Goal: Information Seeking & Learning: Learn about a topic

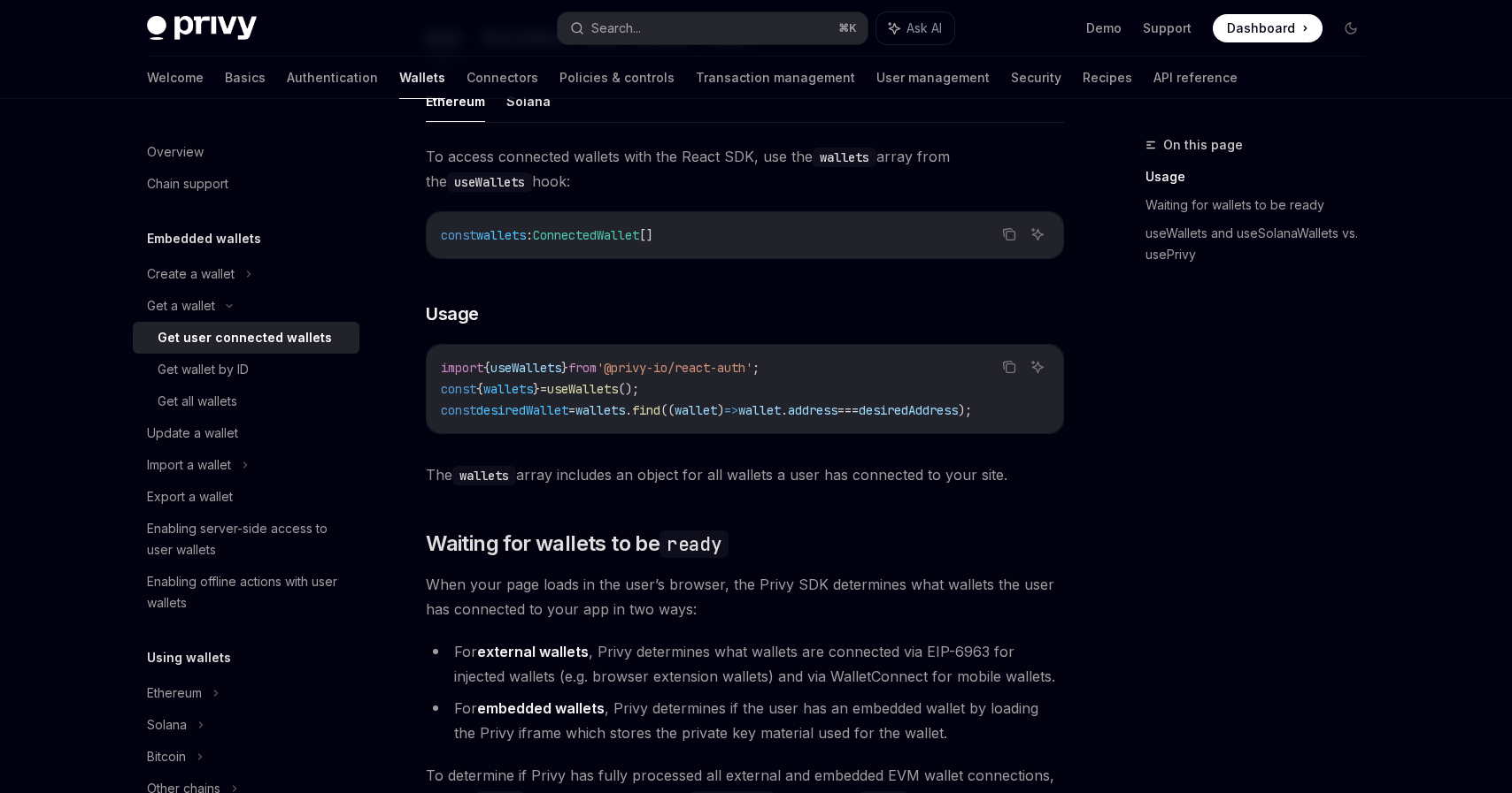
scroll to position [587, 0]
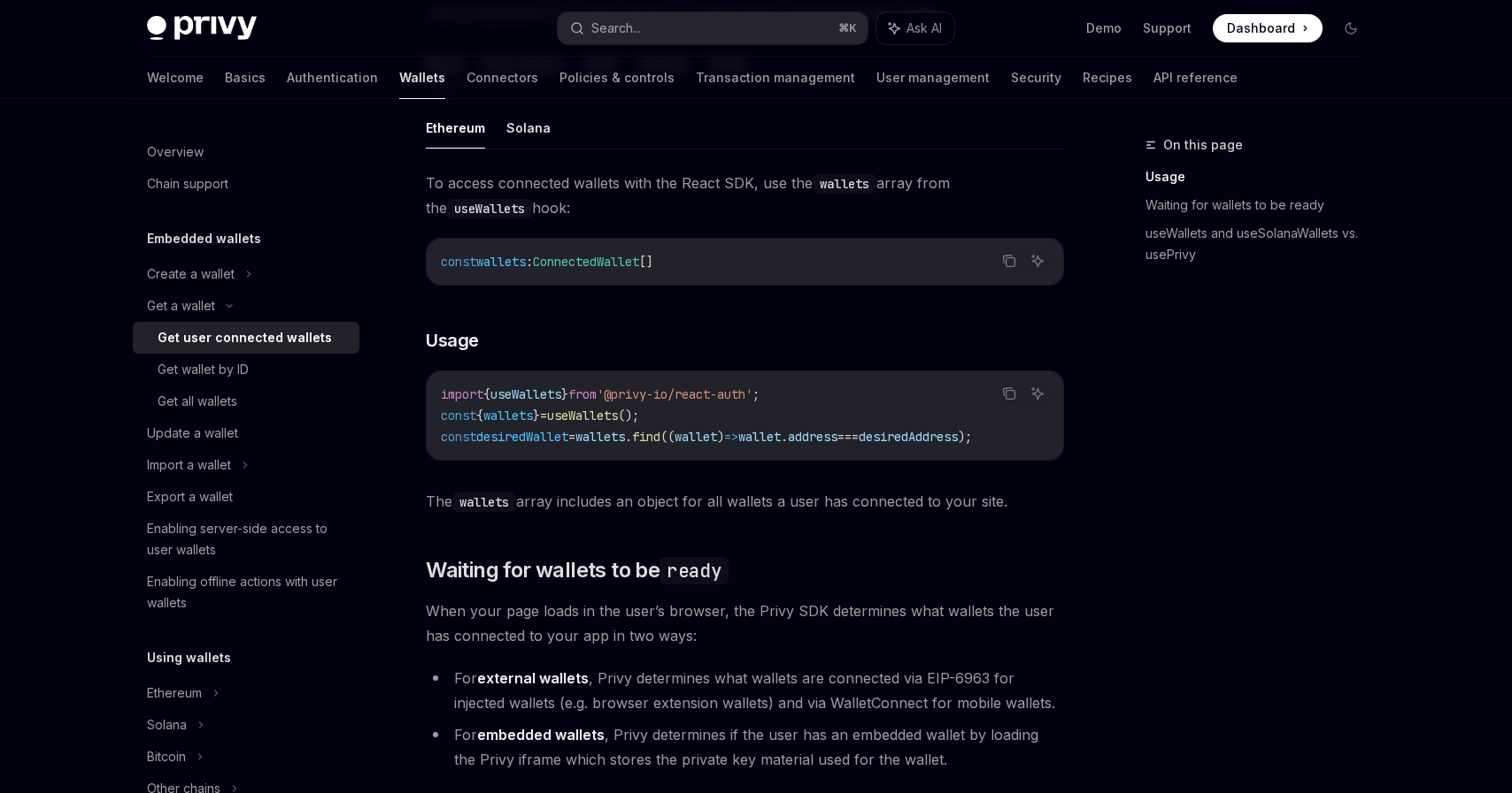
click at [885, 459] on div "import { useWallets } from '@privy-io/react-auth' ; const { wallets } = useWall…" at bounding box center [744, 415] width 636 height 89
click at [889, 459] on div "import { useWallets } from '@privy-io/react-auth' ; const { wallets } = useWall…" at bounding box center [744, 415] width 636 height 89
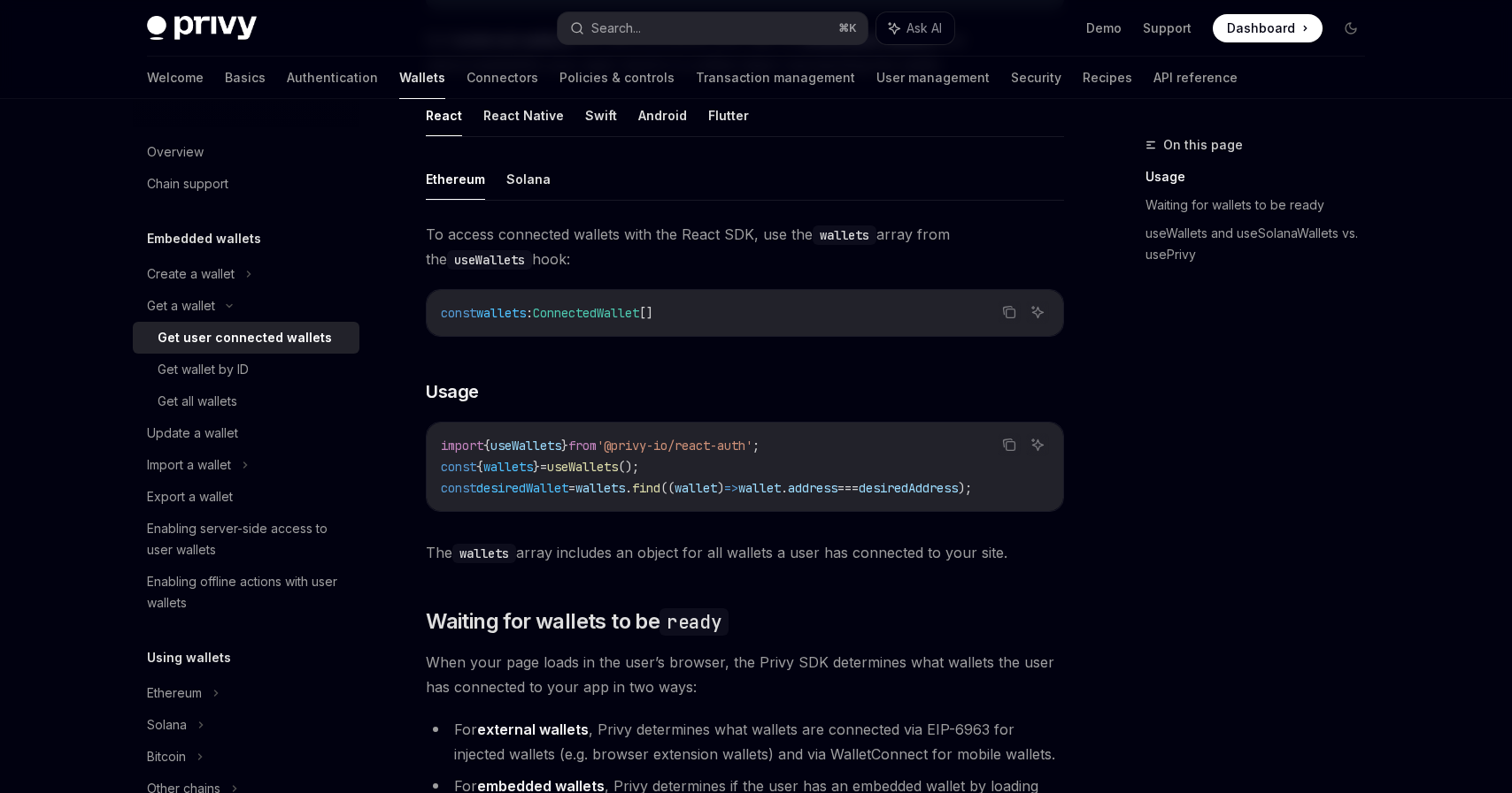
scroll to position [536, 0]
click at [179, 373] on div "Get wallet by ID" at bounding box center [203, 369] width 91 height 21
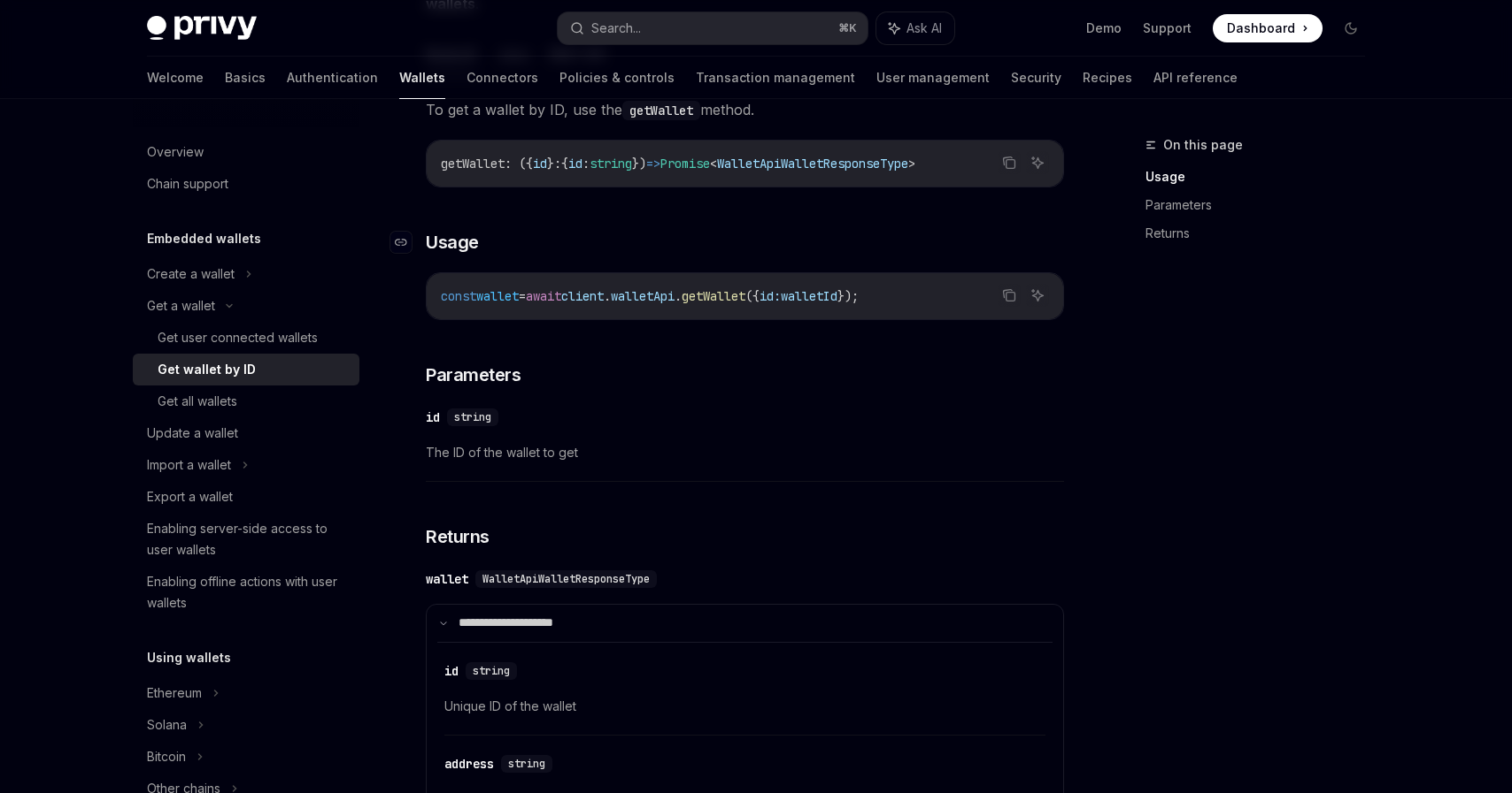
scroll to position [24, 0]
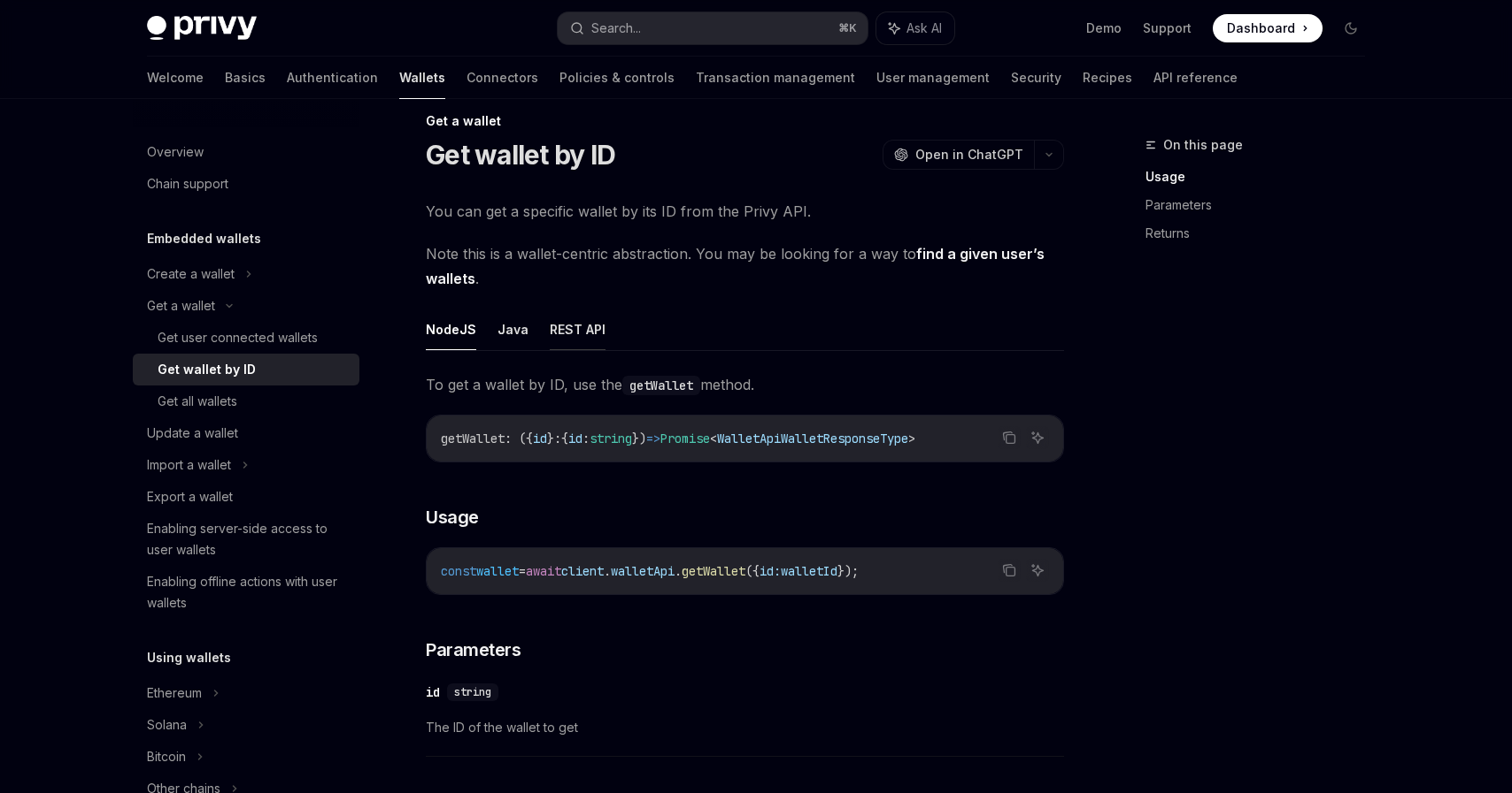
click at [588, 334] on button "REST API" at bounding box center [578, 329] width 56 height 42
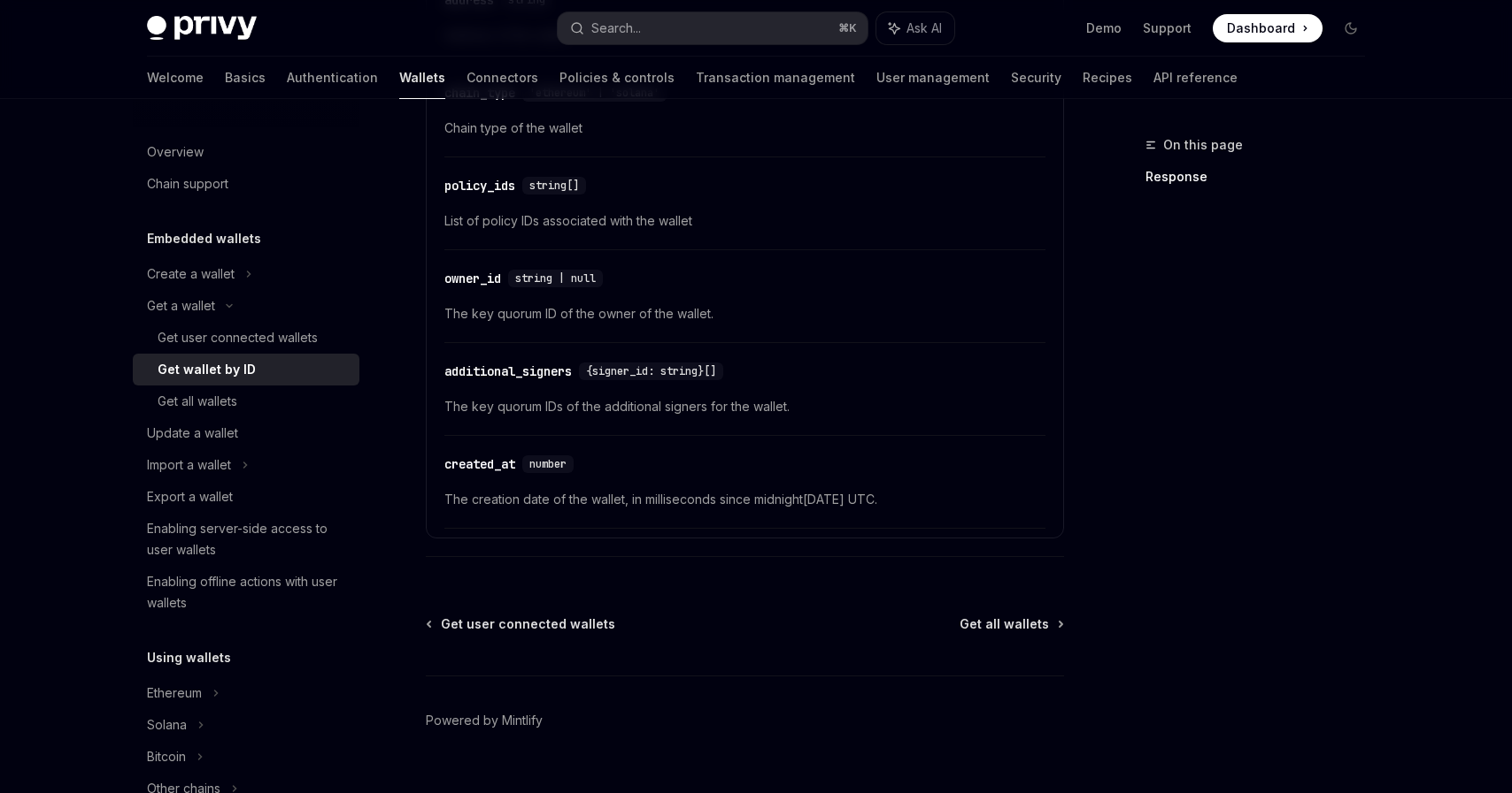
scroll to position [805, 0]
click at [209, 291] on div "Ethereum" at bounding box center [245, 274] width 227 height 31
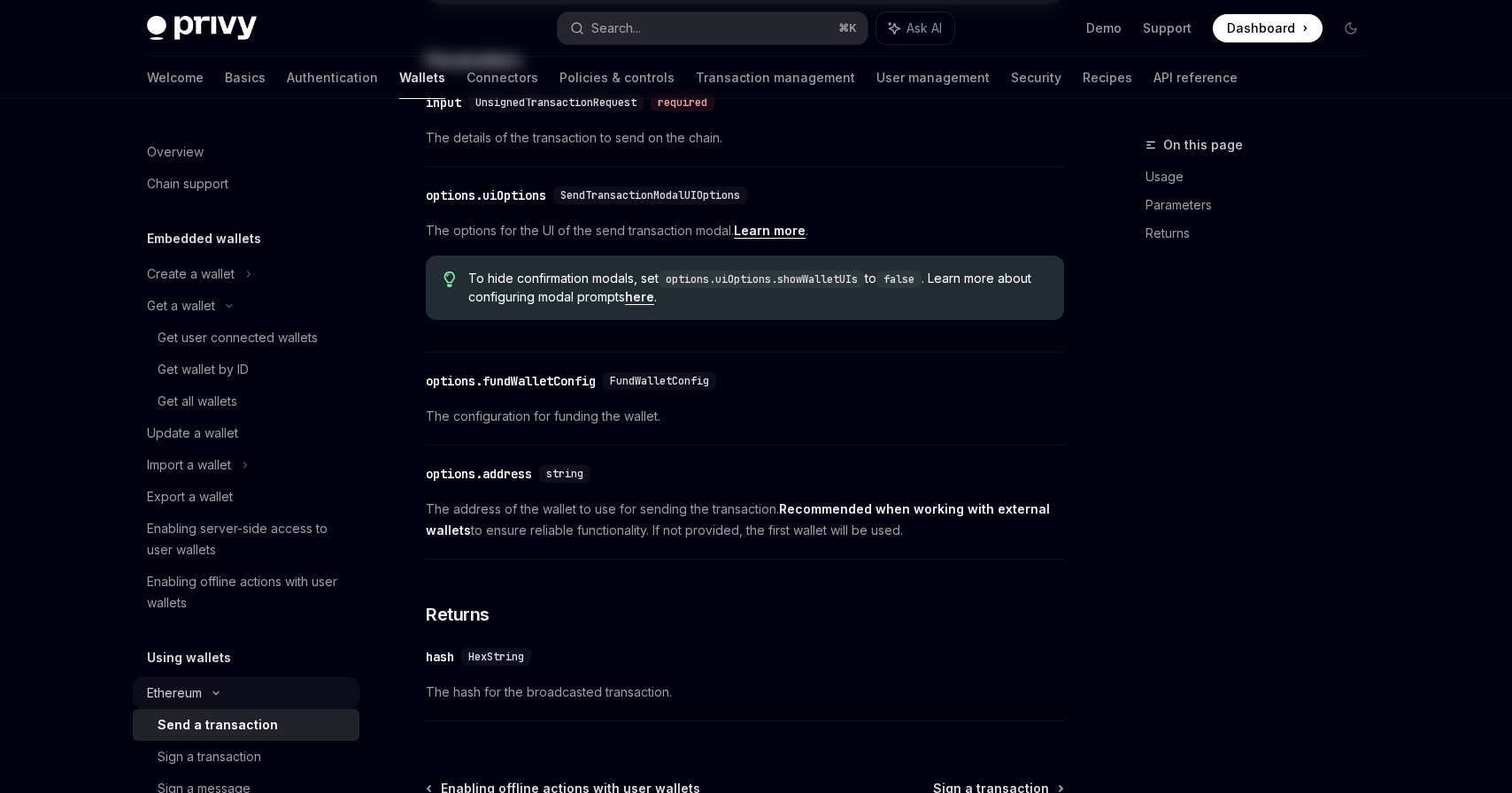
type textarea "*"
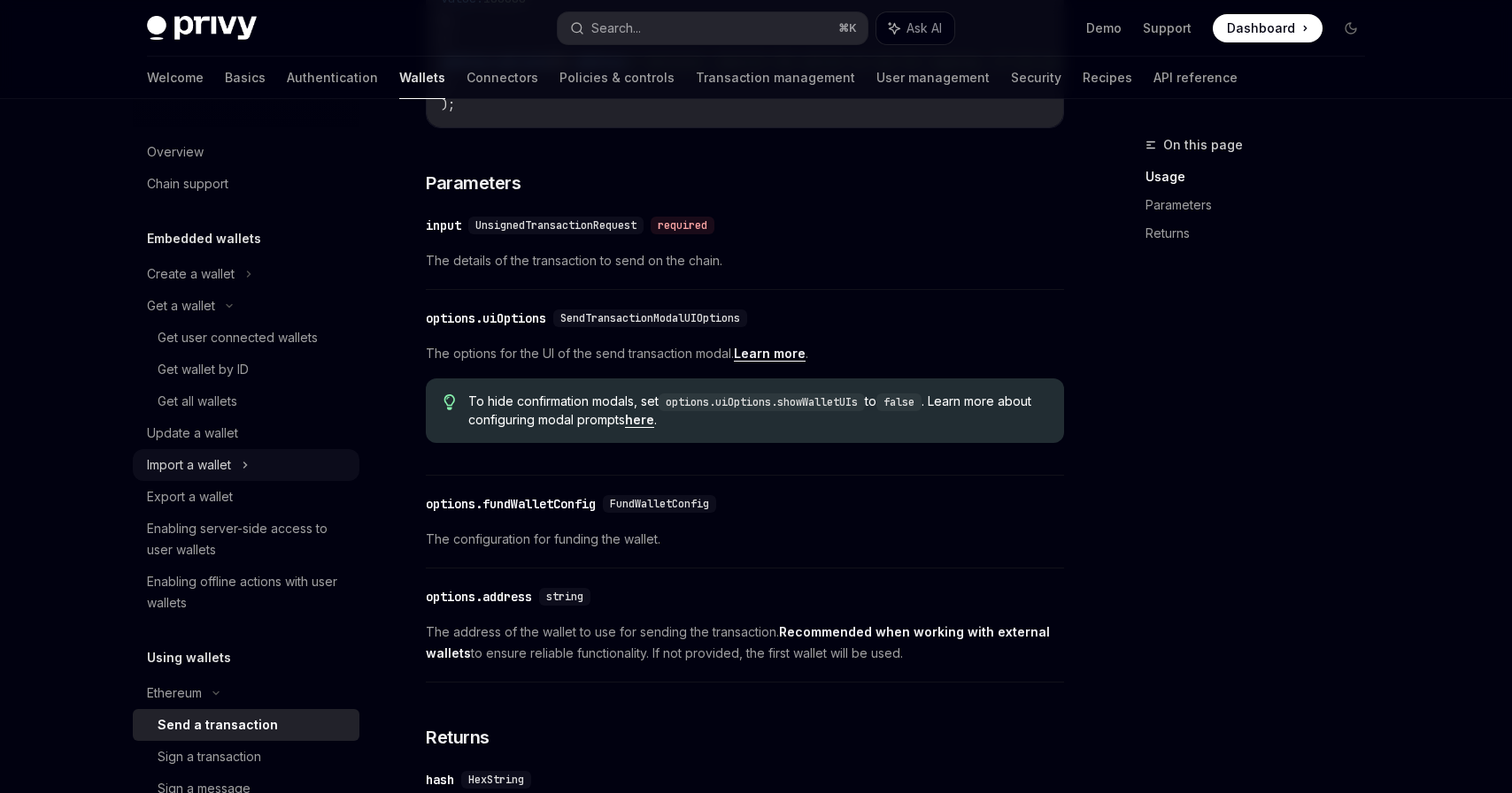
scroll to position [683, 0]
click at [713, 31] on button "Search... ⌘ K" at bounding box center [712, 28] width 310 height 31
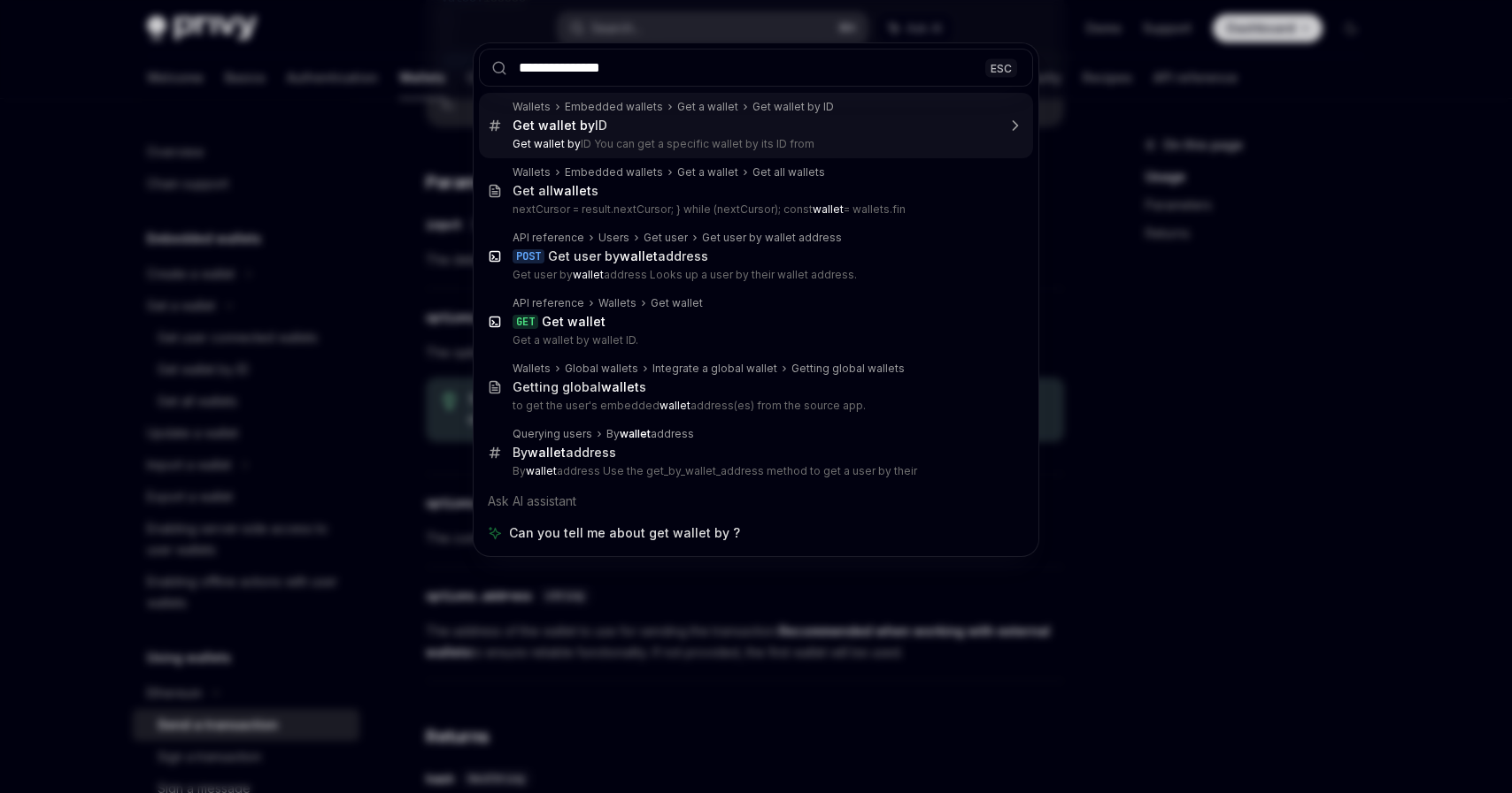
type input "**********"
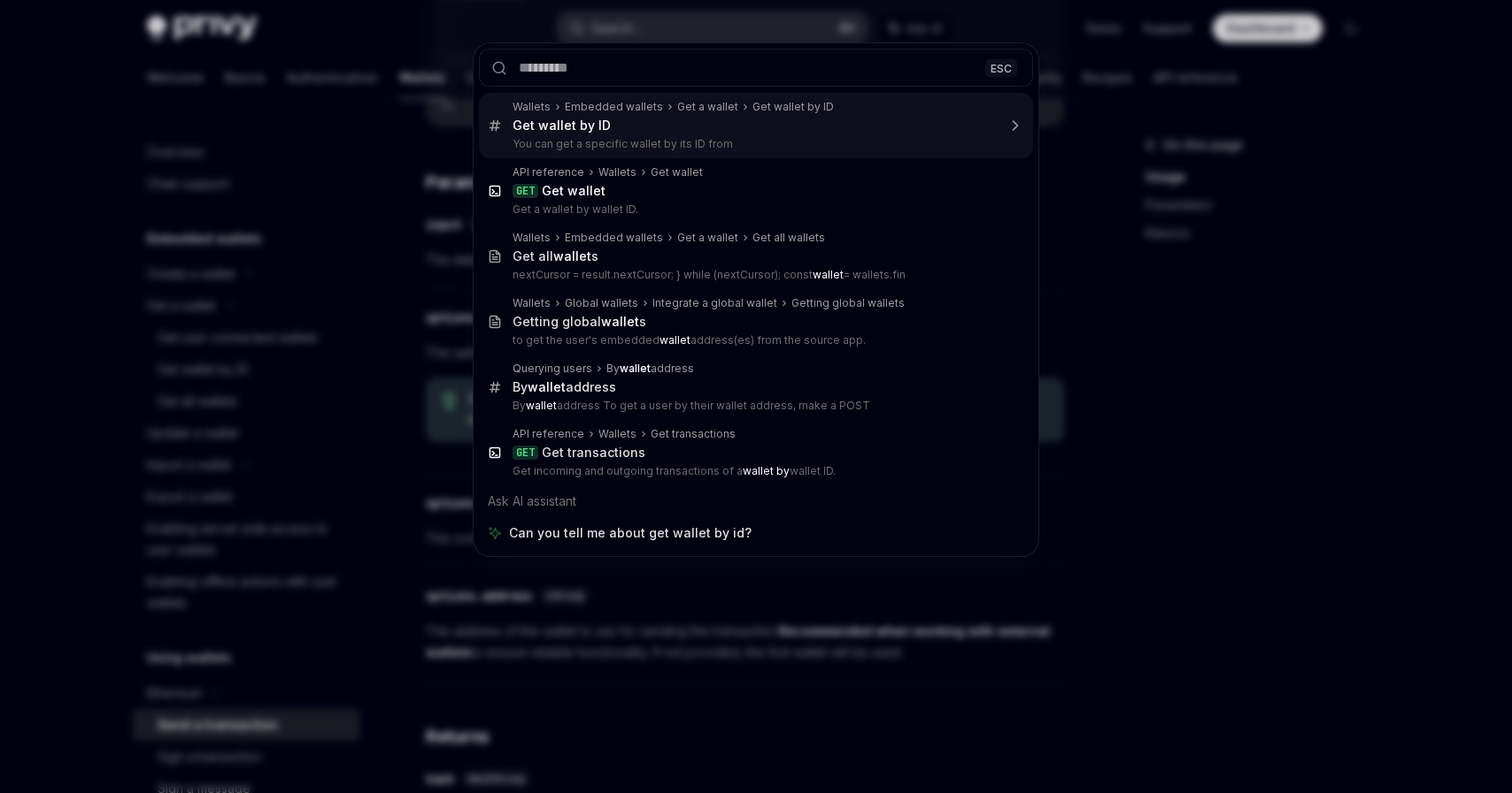
type textarea "*"
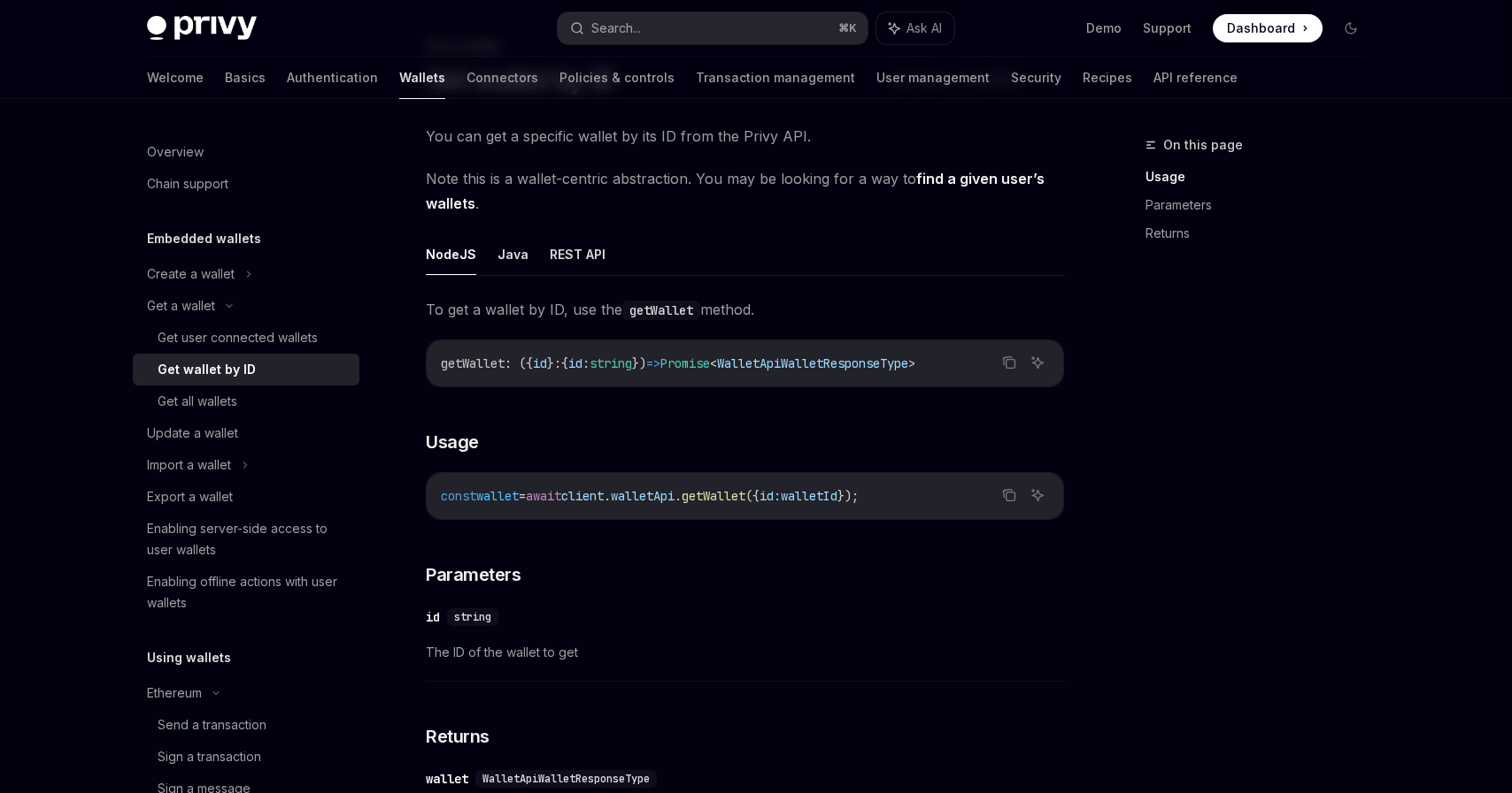
click at [649, 506] on code "const wallet = await client . walletApi . getWallet ({ id: walletId });" at bounding box center [744, 496] width 608 height 21
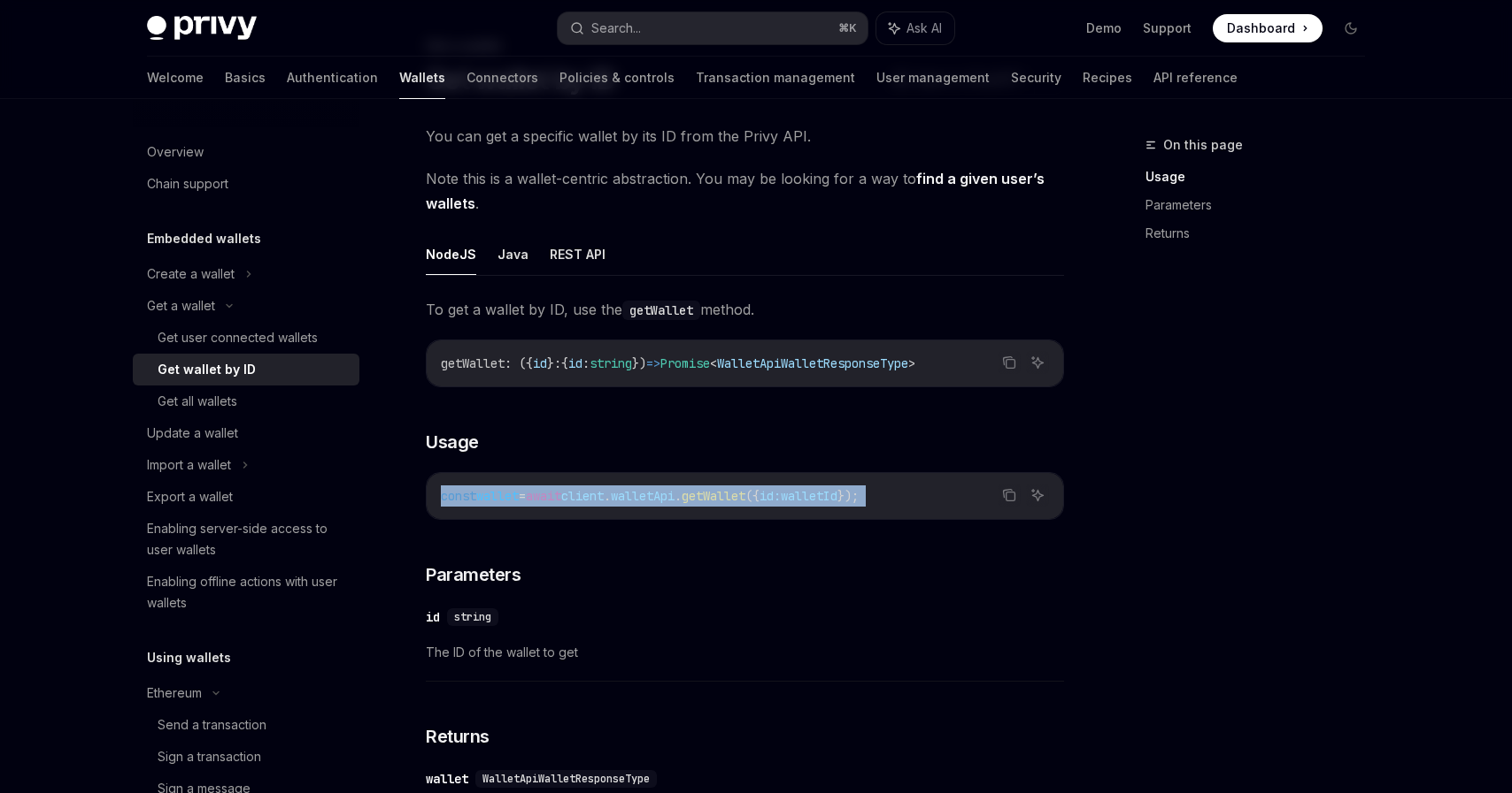
click at [649, 506] on code "const wallet = await client . walletApi . getWallet ({ id: walletId });" at bounding box center [744, 496] width 608 height 21
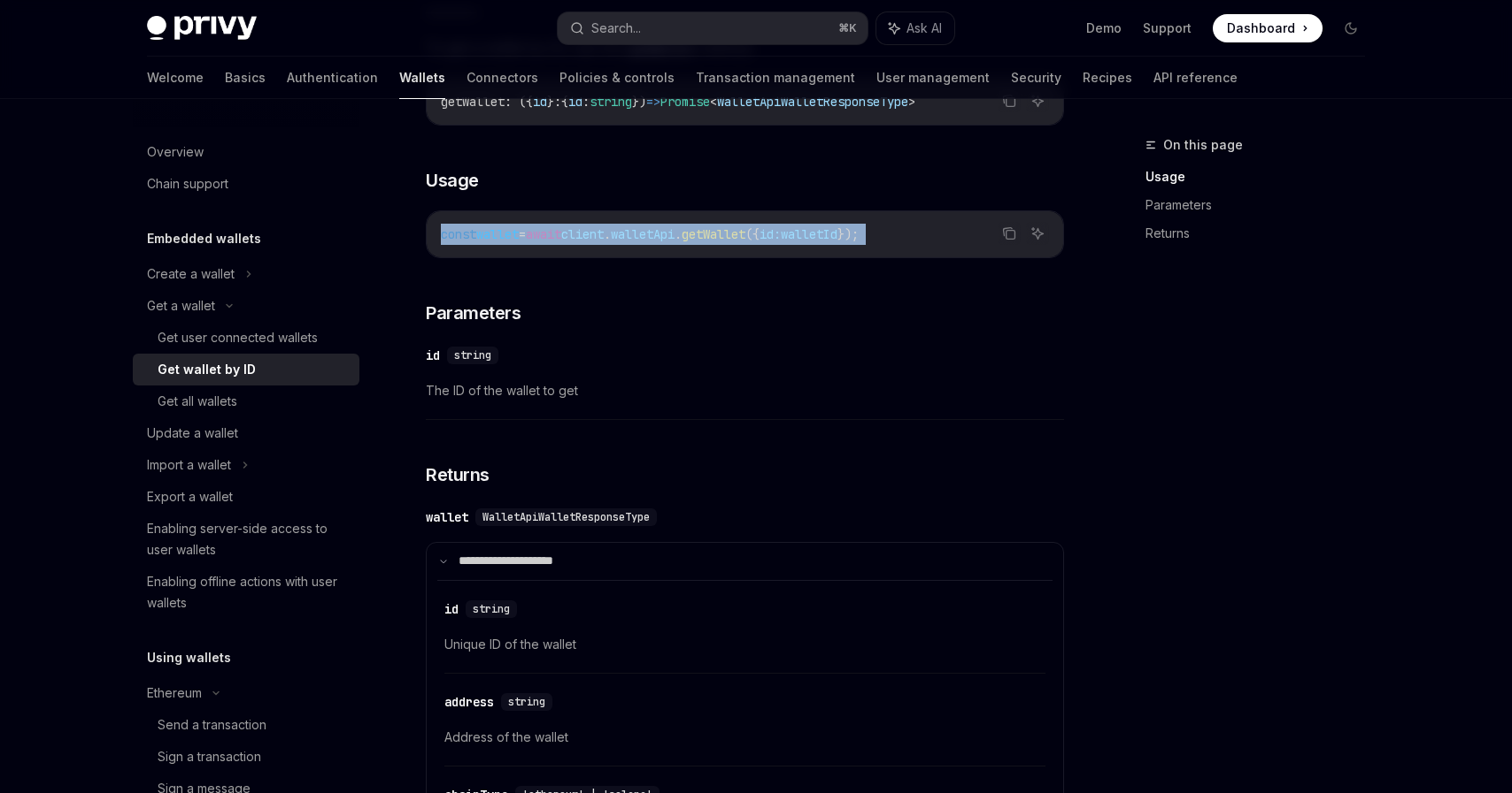
scroll to position [386, 0]
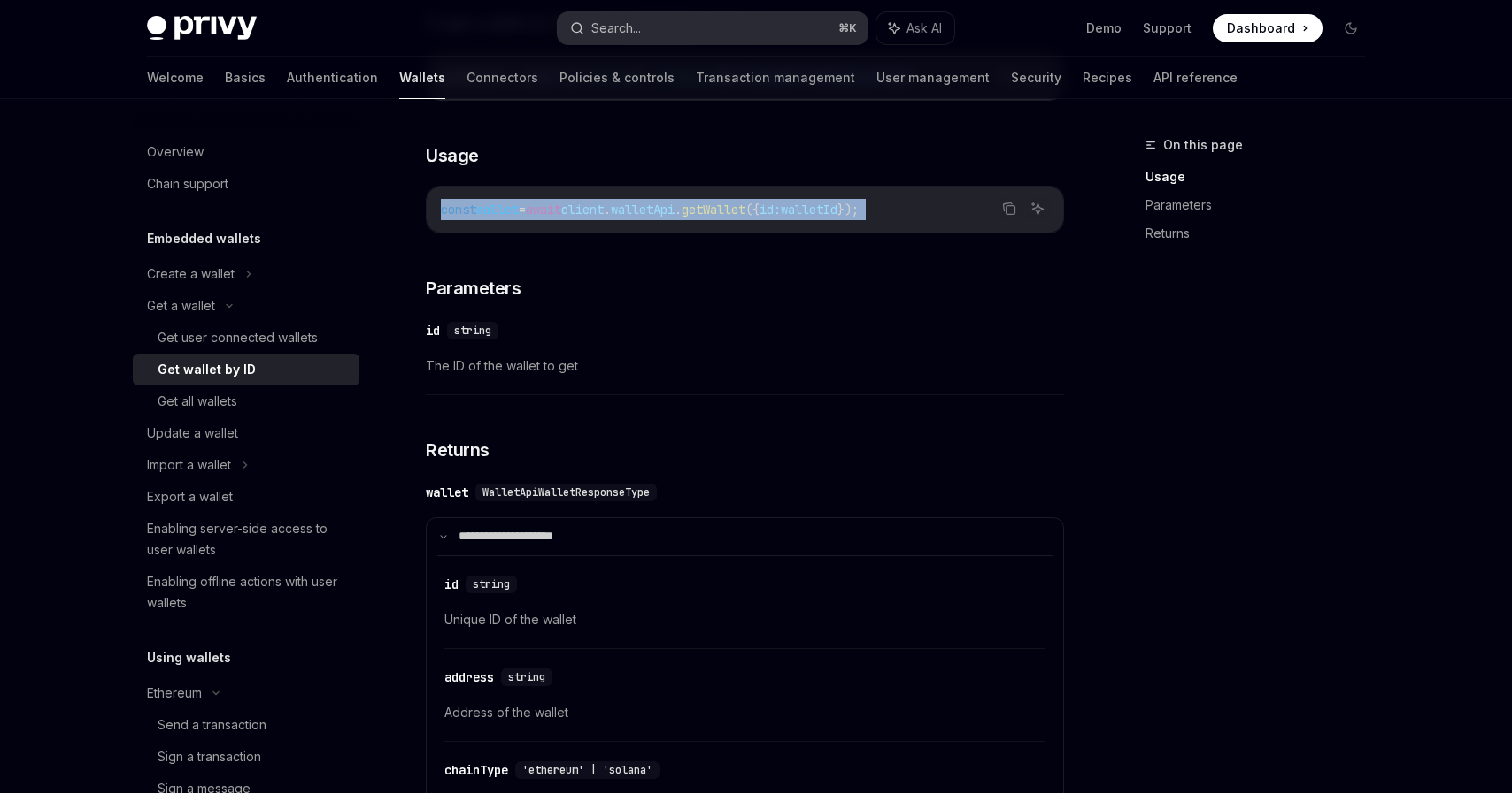
click at [713, 30] on button "Search... ⌘ K" at bounding box center [712, 28] width 310 height 31
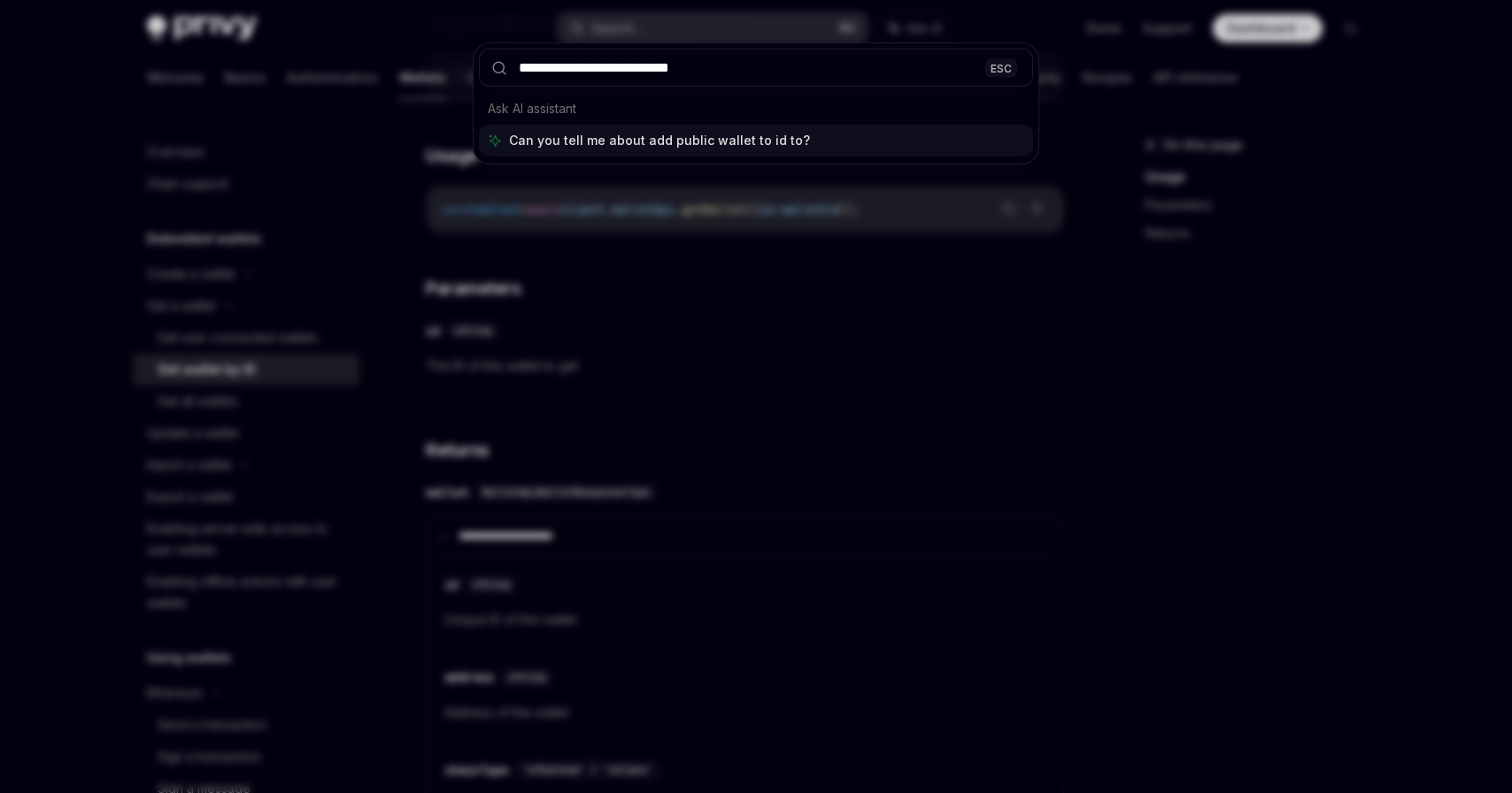
type input "**********"
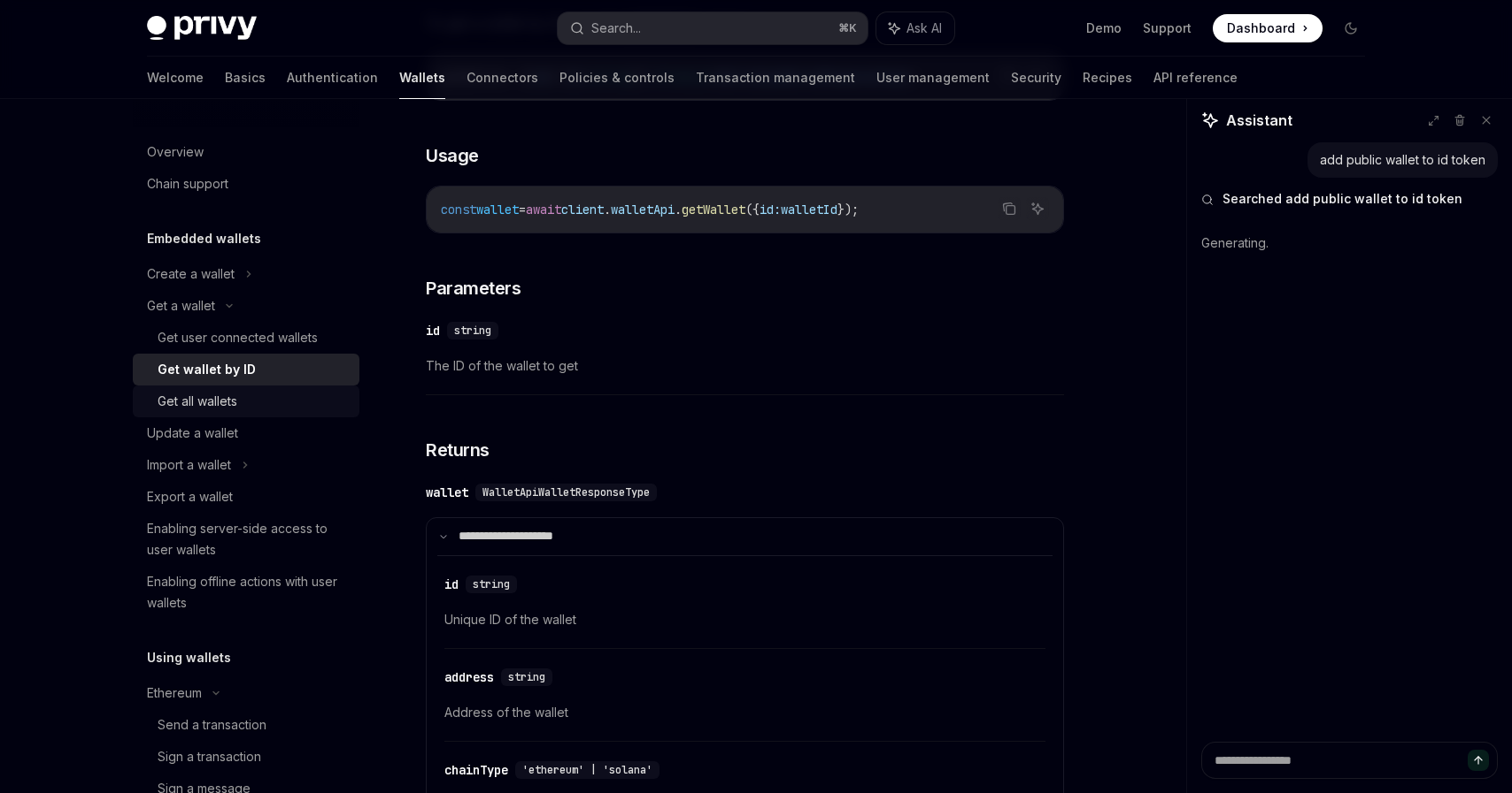
click at [195, 403] on div "Get all wallets" at bounding box center [197, 402] width 80 height 21
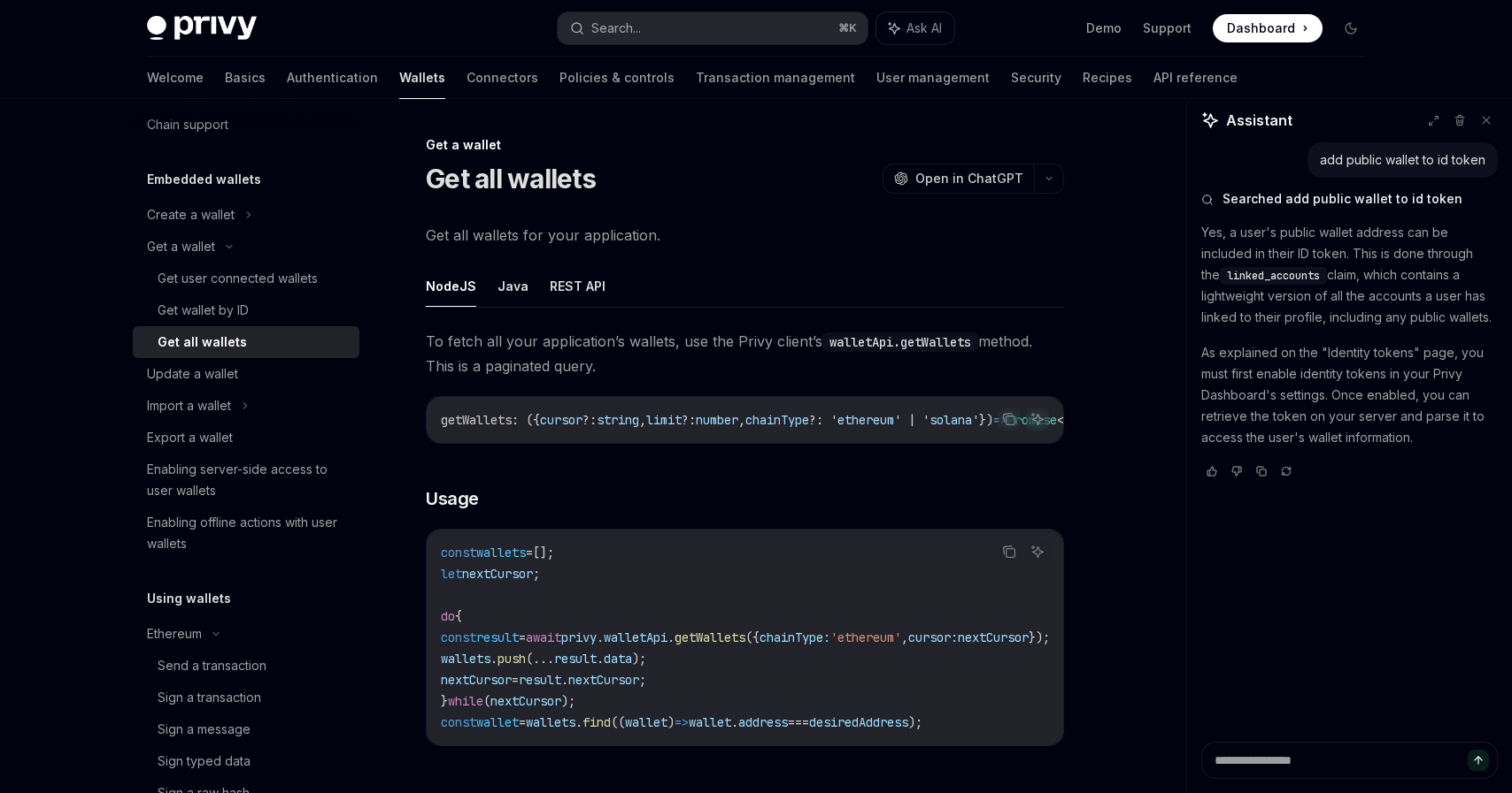
scroll to position [62, 0]
click at [195, 403] on div "Import a wallet" at bounding box center [189, 403] width 84 height 21
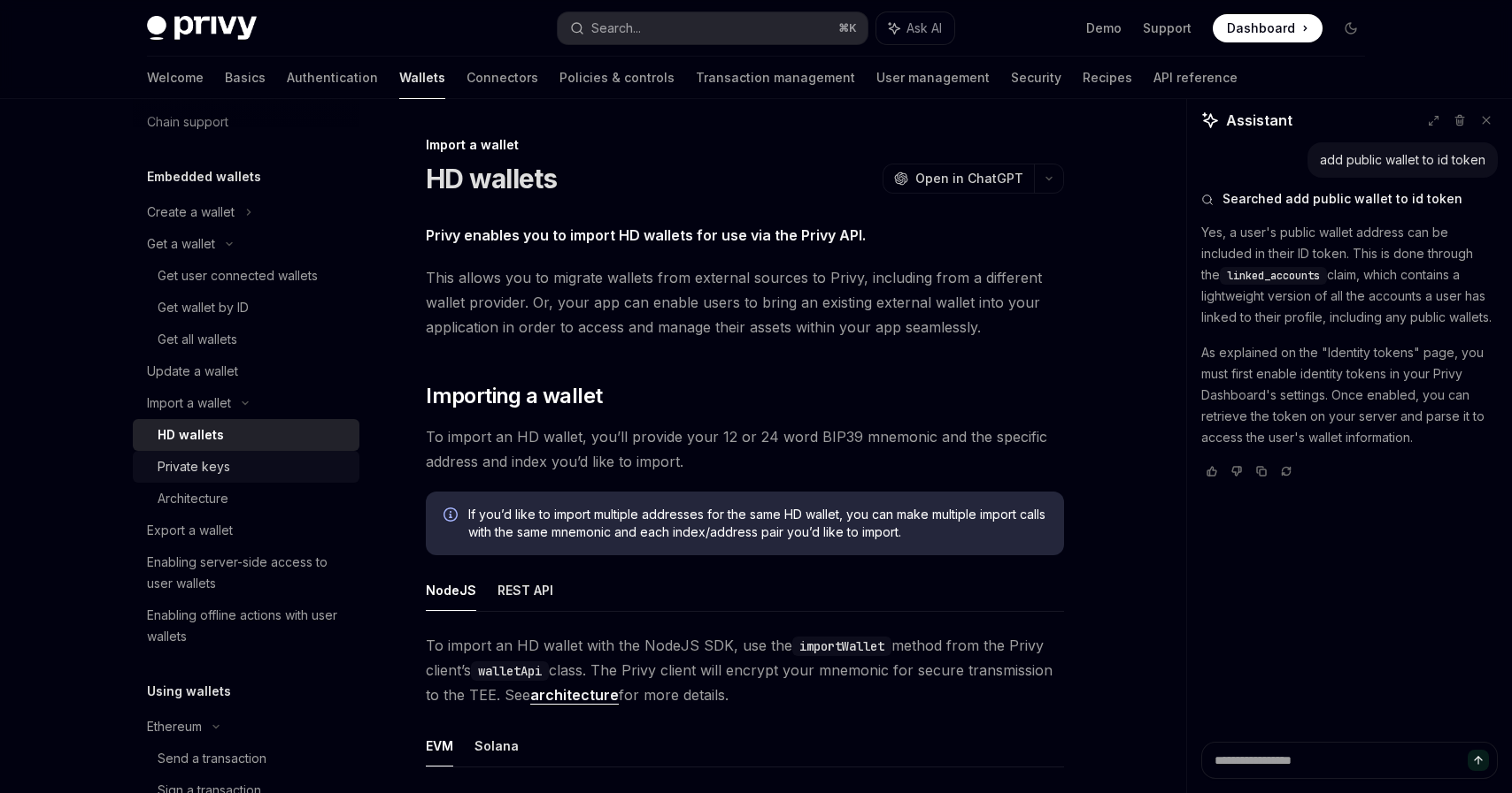
click at [214, 476] on div "Private keys" at bounding box center [194, 466] width 72 height 21
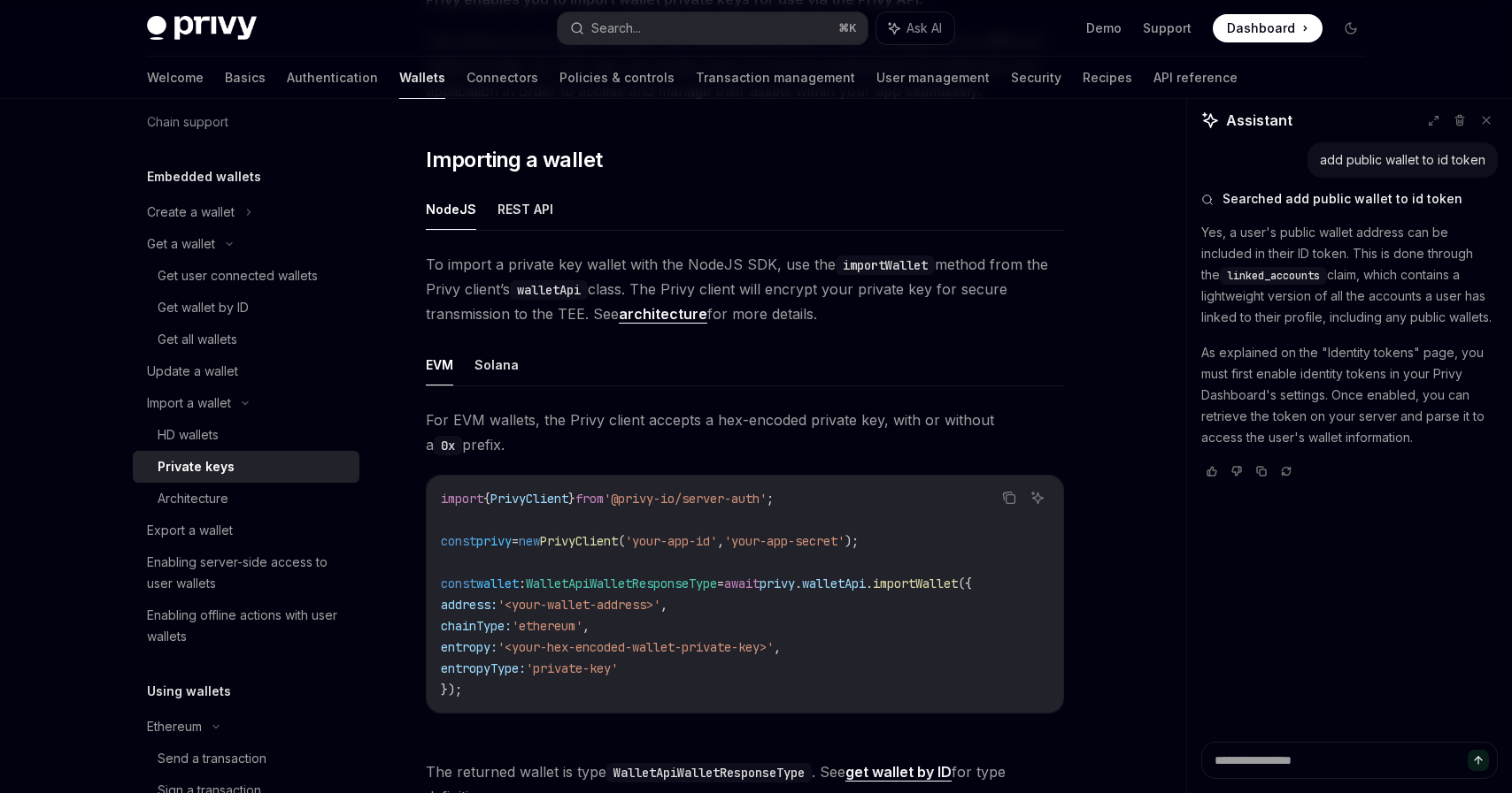
scroll to position [242, 0]
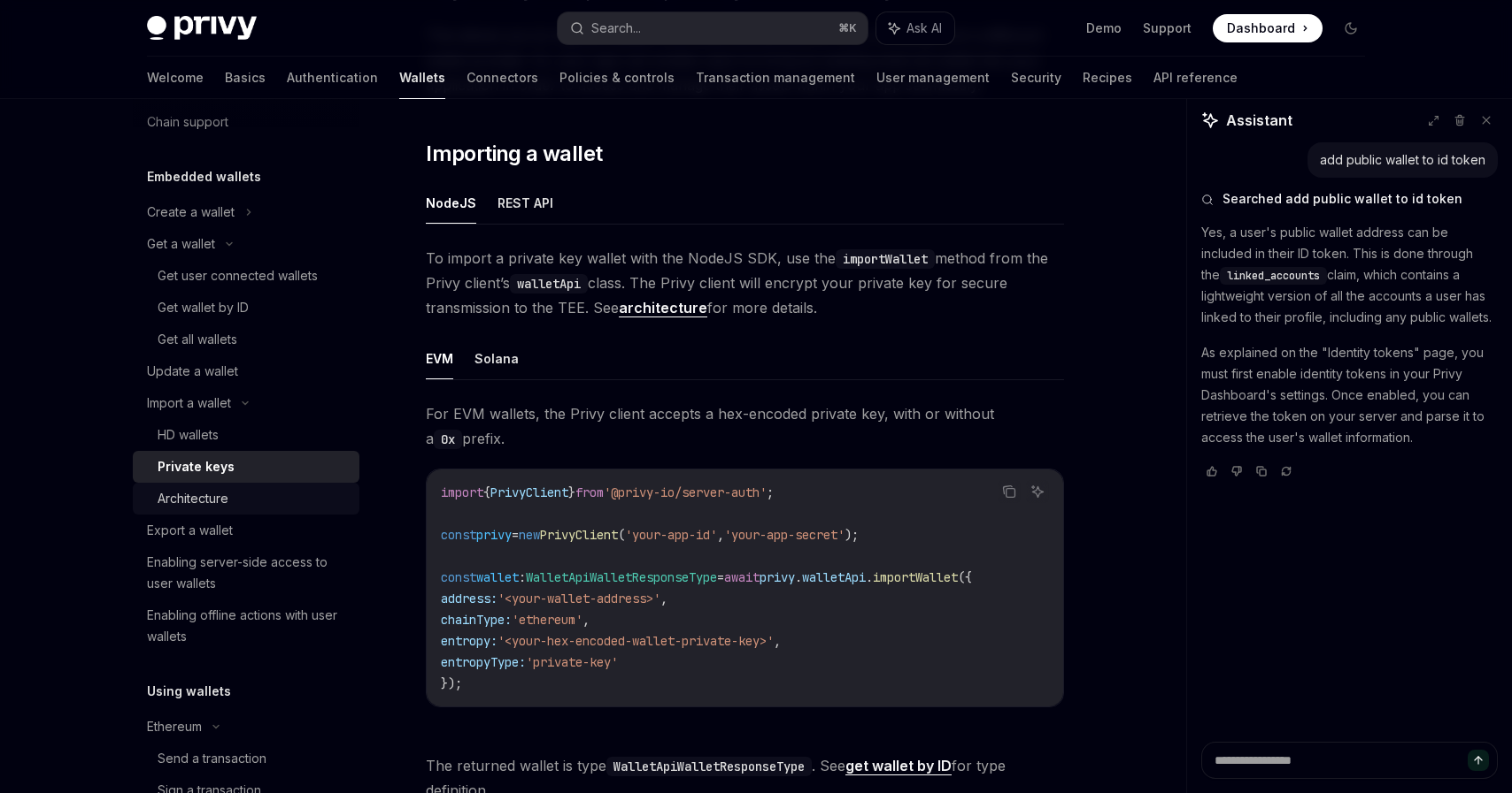
click at [285, 501] on div "Architecture" at bounding box center [253, 499] width 191 height 21
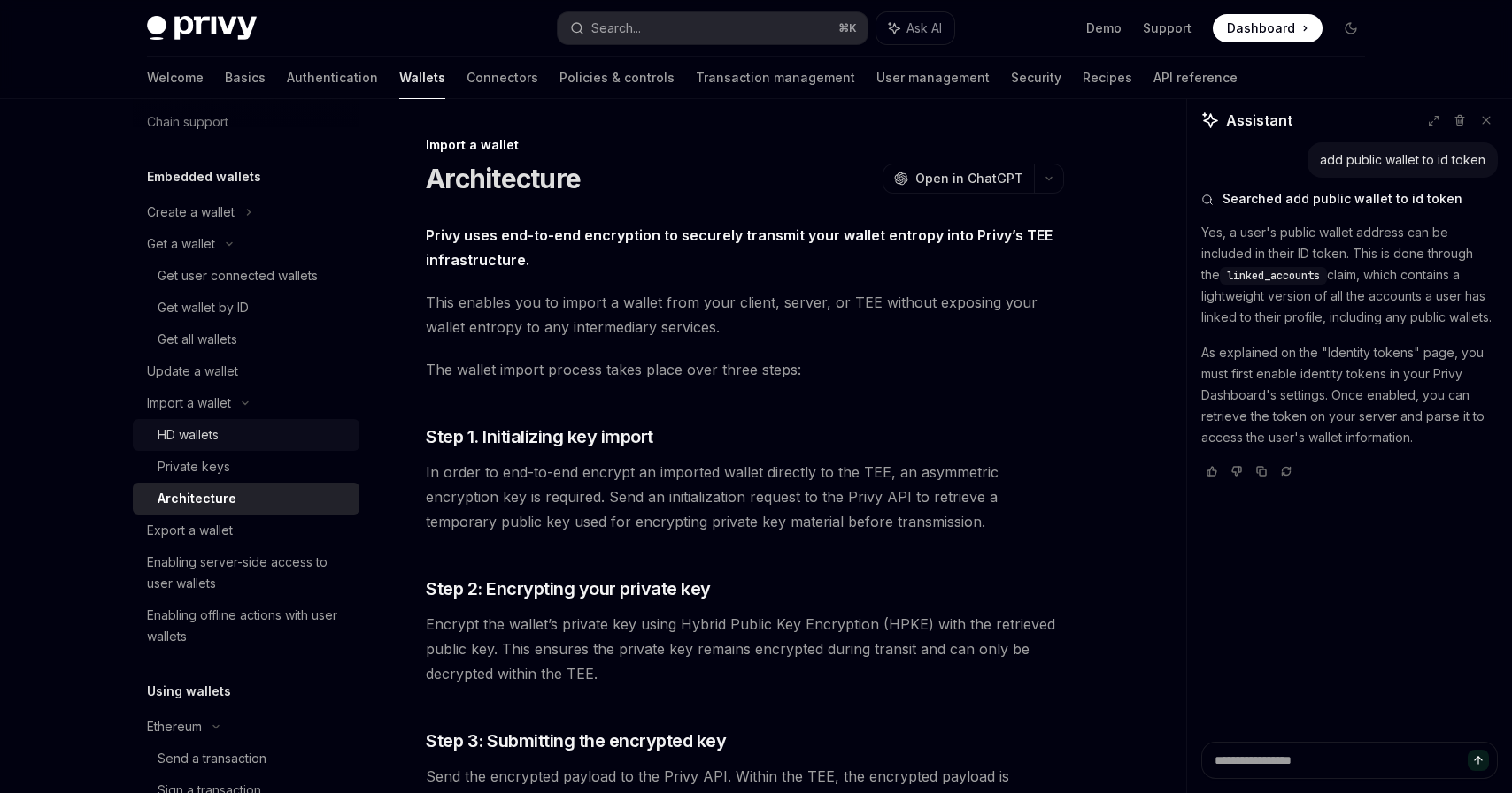
click at [253, 438] on div "HD wallets" at bounding box center [253, 435] width 191 height 21
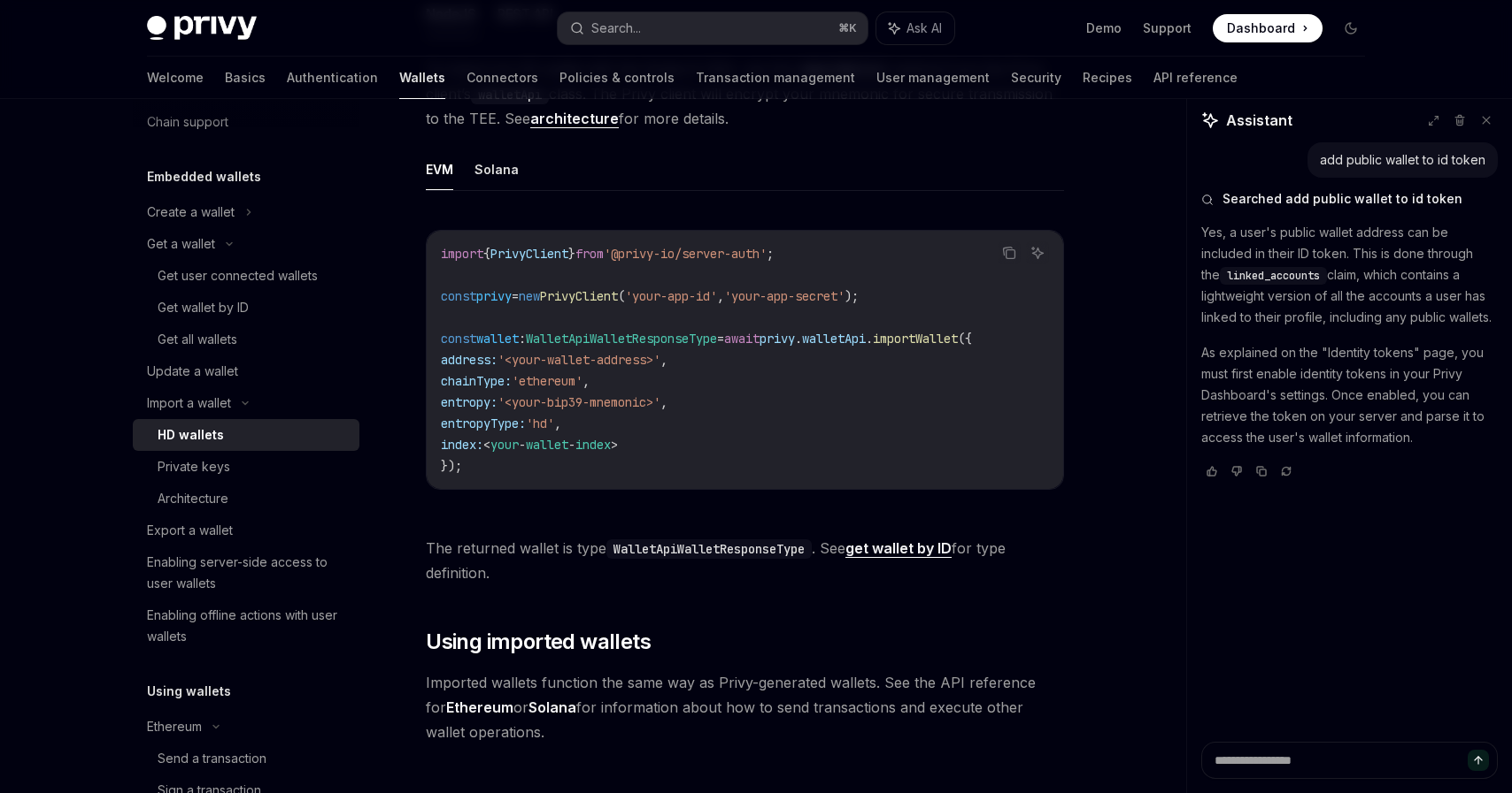
scroll to position [578, 0]
click at [293, 574] on div "Enabling server-side access to user wallets" at bounding box center [248, 573] width 202 height 43
type textarea "*"
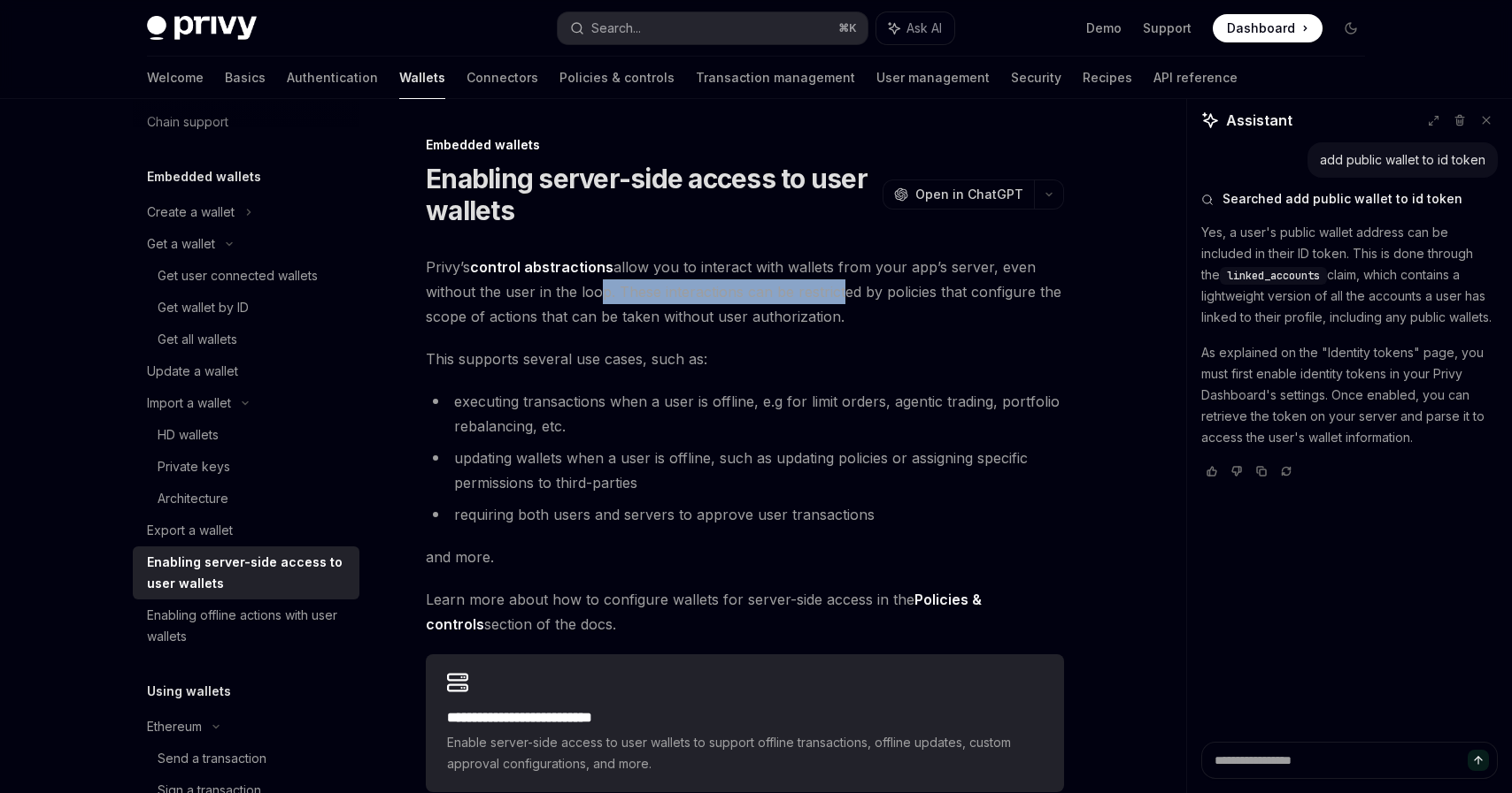
drag, startPoint x: 590, startPoint y: 291, endPoint x: 832, endPoint y: 296, distance: 242.1
click at [832, 296] on span "Privy’s control abstractions allow you to interact with wallets from your app’s…" at bounding box center [744, 291] width 638 height 74
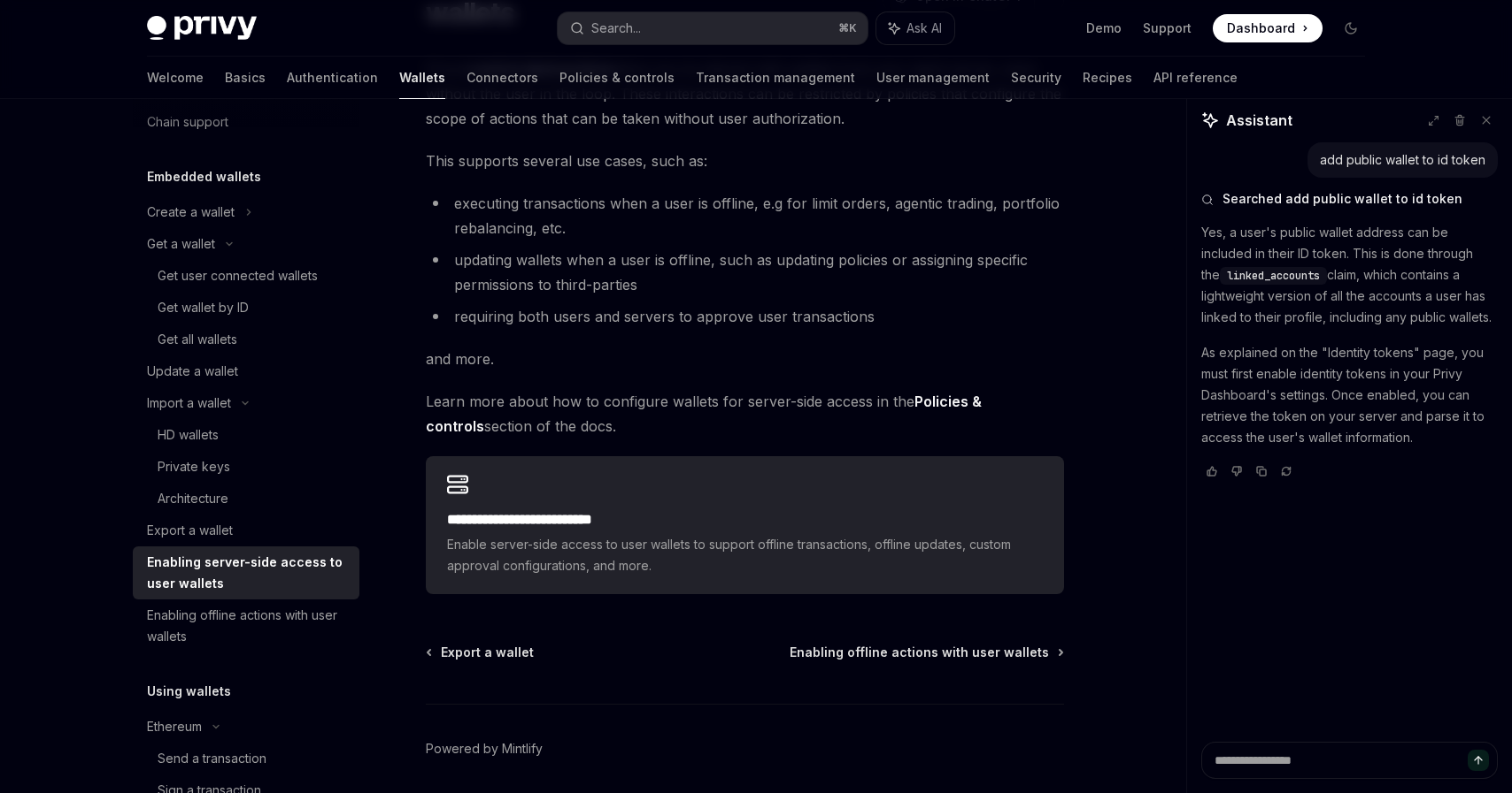
scroll to position [202, 0]
click at [605, 21] on div "Search..." at bounding box center [617, 28] width 50 height 21
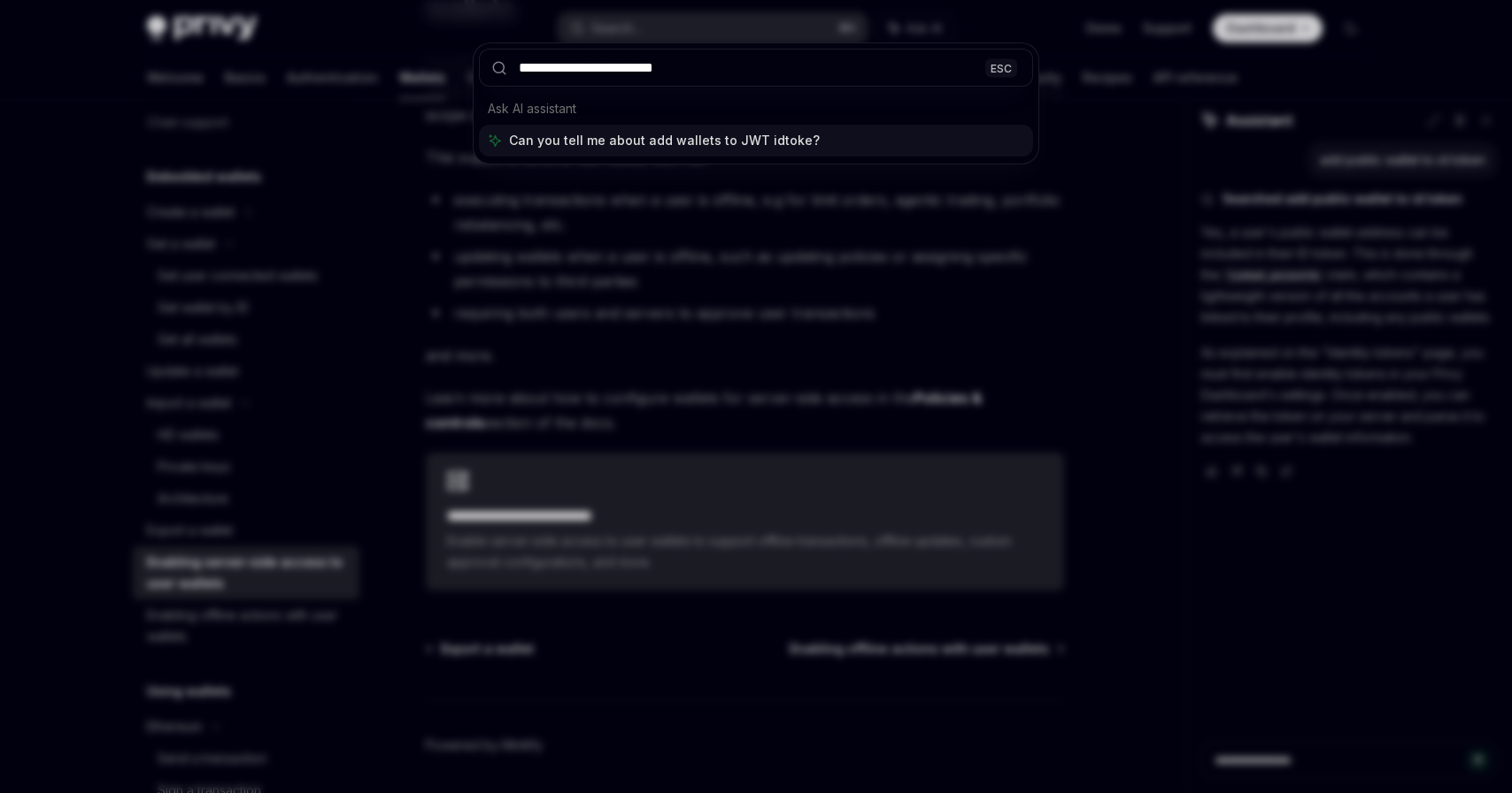
type input "**********"
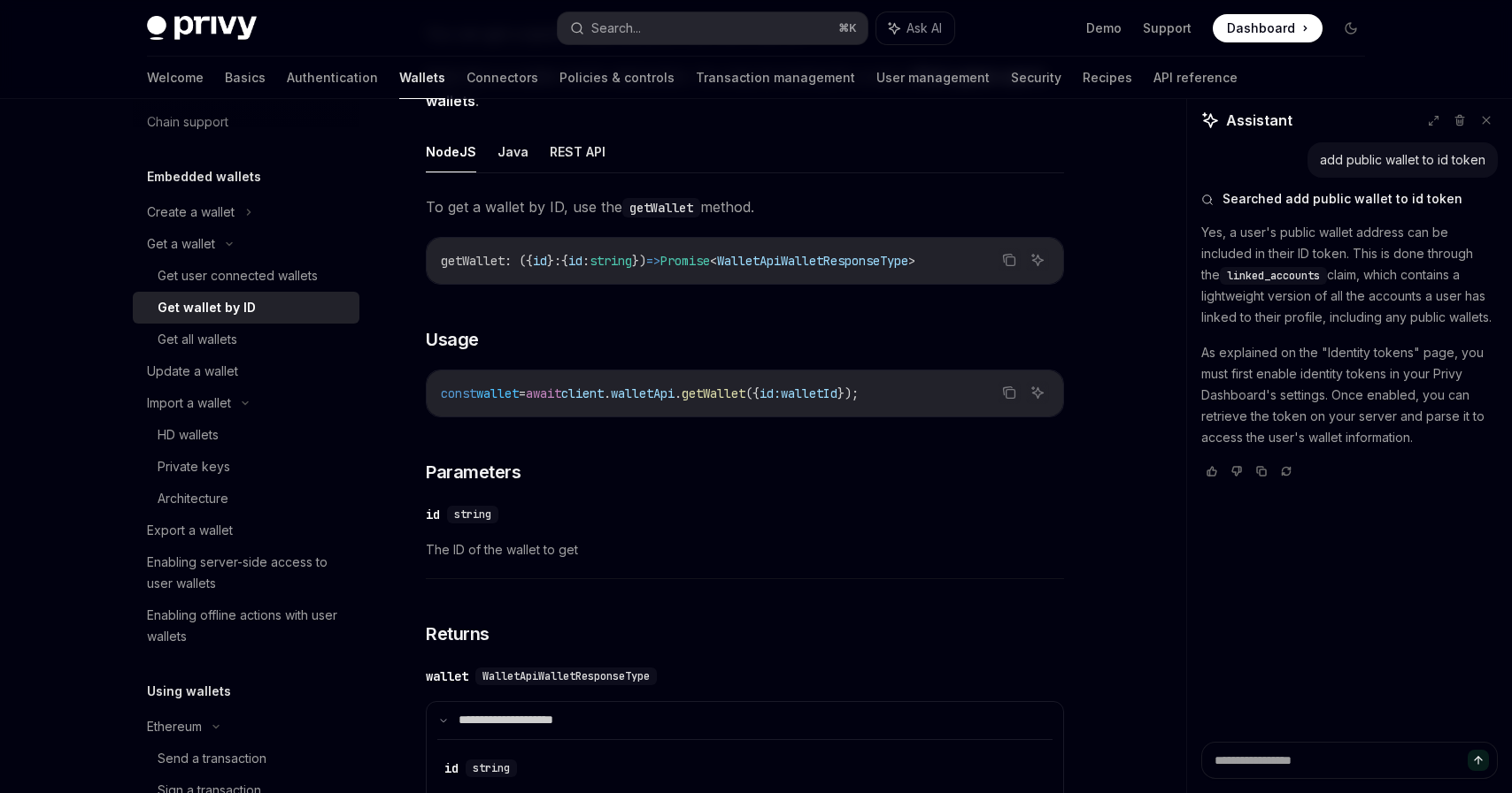
scroll to position [99, 0]
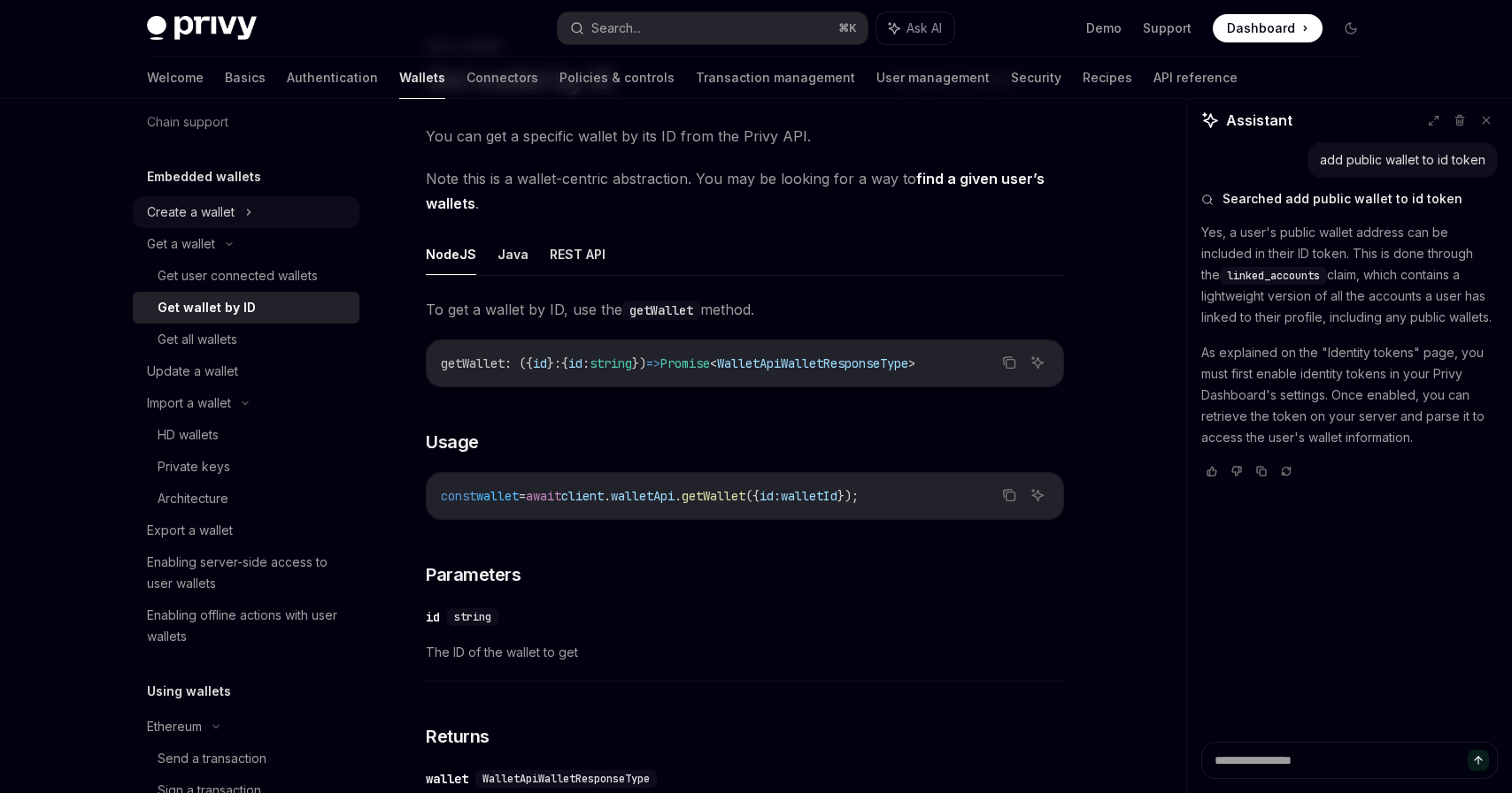
click at [282, 212] on div "Create a wallet" at bounding box center [245, 212] width 227 height 31
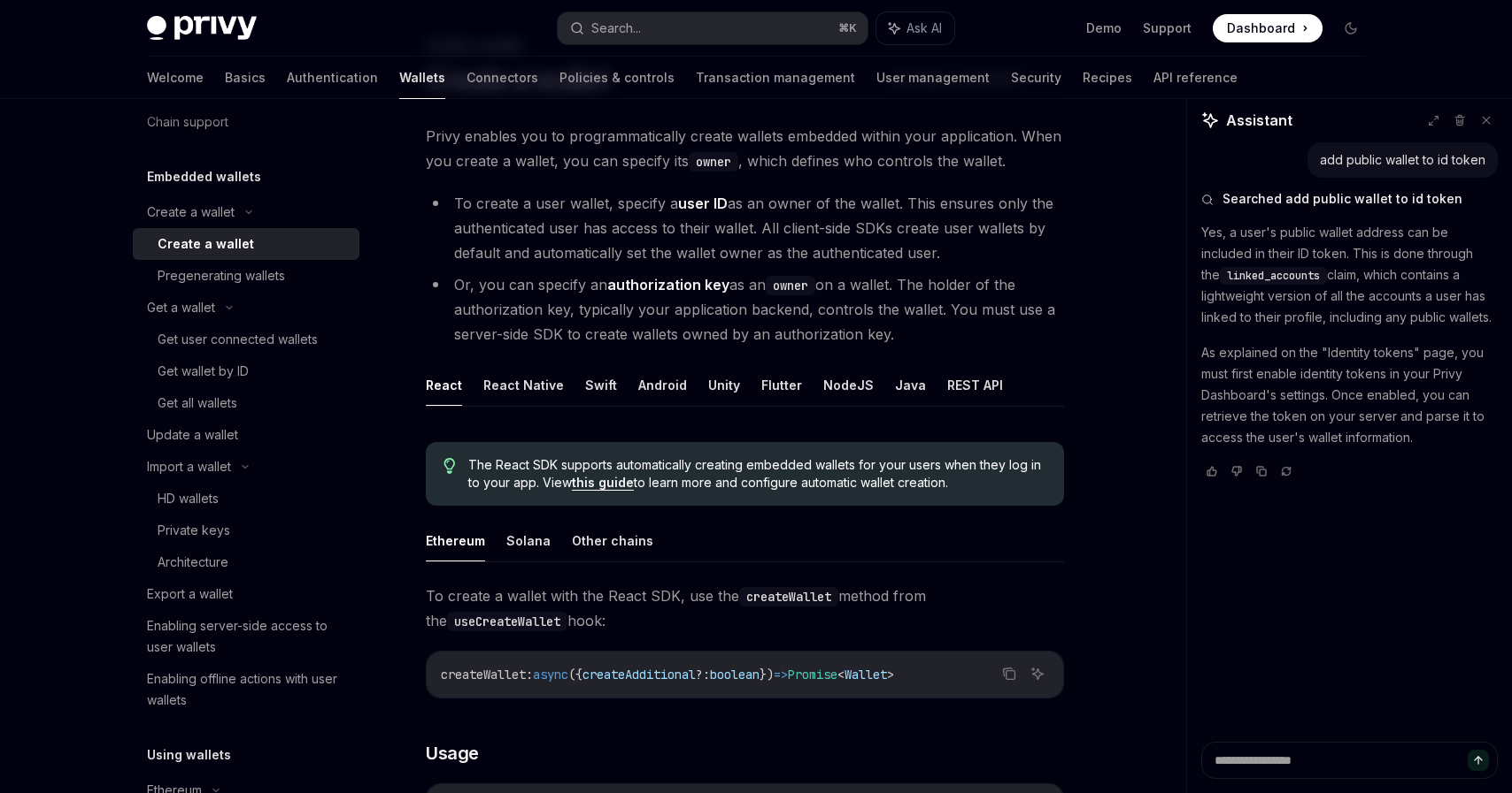
click at [281, 246] on div "Create a wallet" at bounding box center [253, 243] width 191 height 21
click at [281, 287] on link "Pregenerating wallets" at bounding box center [245, 276] width 227 height 31
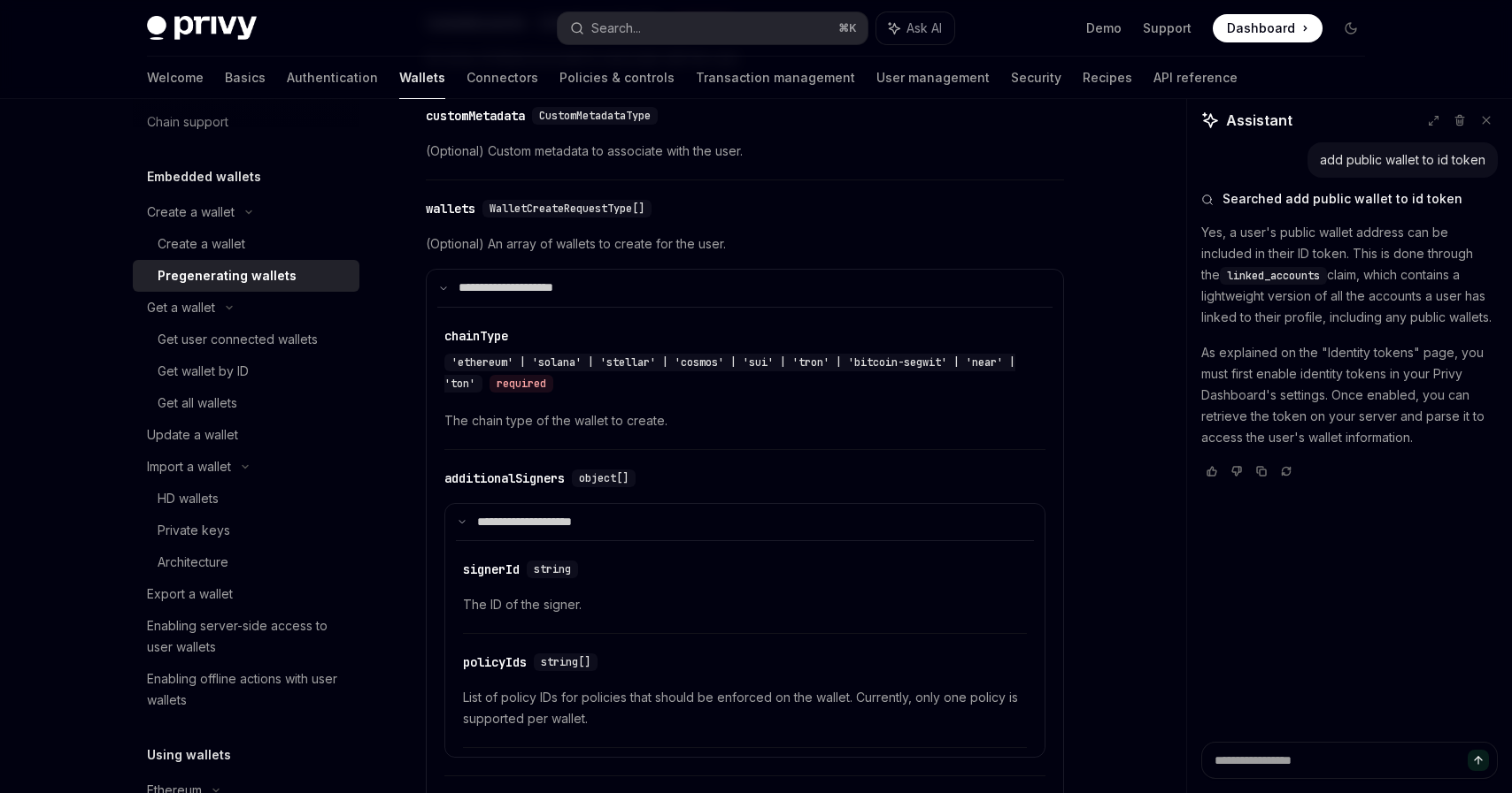
scroll to position [1015, 0]
click at [200, 271] on div "Pregenerating wallets" at bounding box center [227, 276] width 139 height 21
type textarea "*"
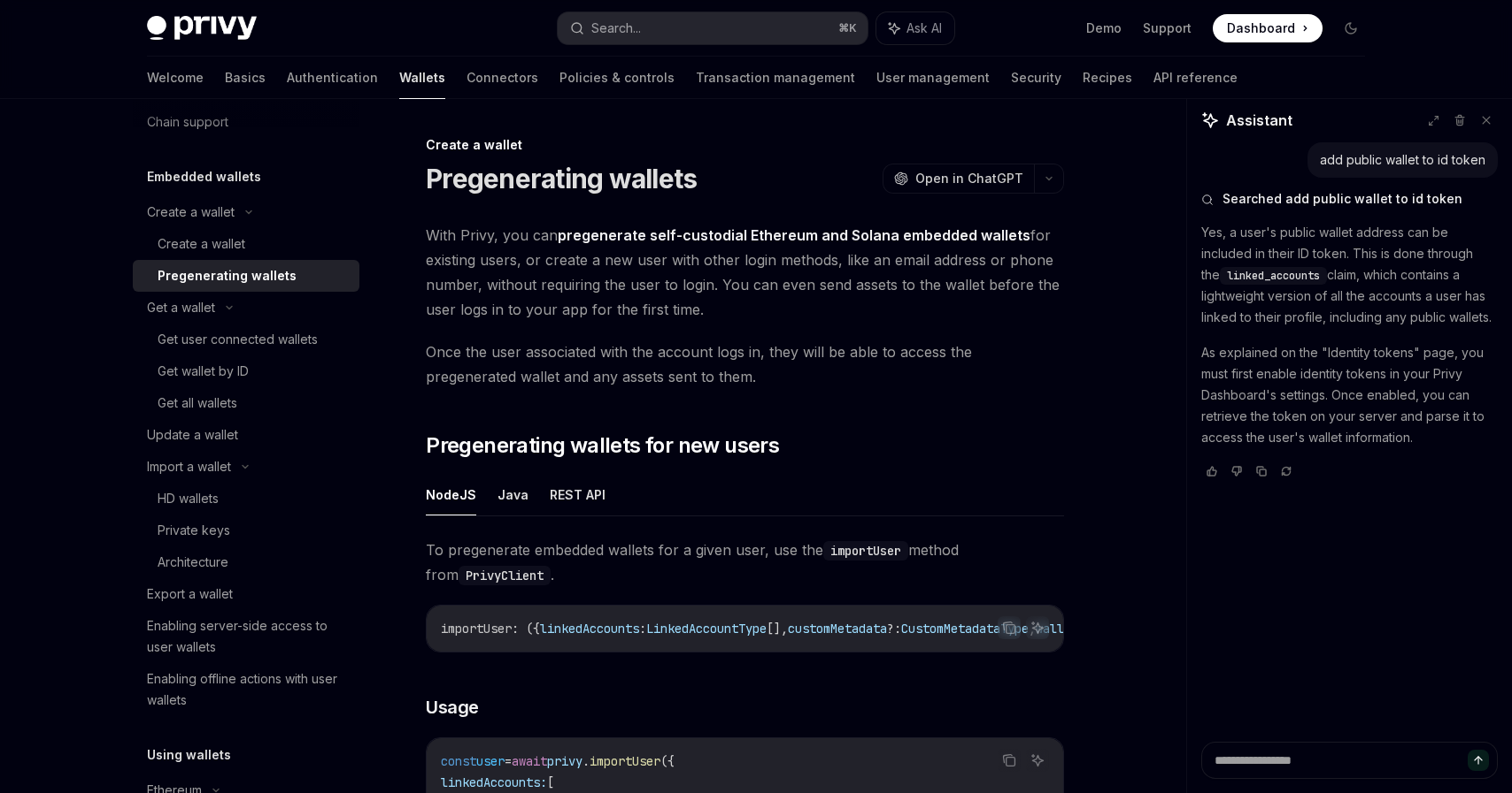
drag, startPoint x: 762, startPoint y: 309, endPoint x: 394, endPoint y: 245, distance: 373.5
copy span "With Privy, you can pregenerate self-custodial Ethereum and Solana embedded wal…"
